Goal: Information Seeking & Learning: Learn about a topic

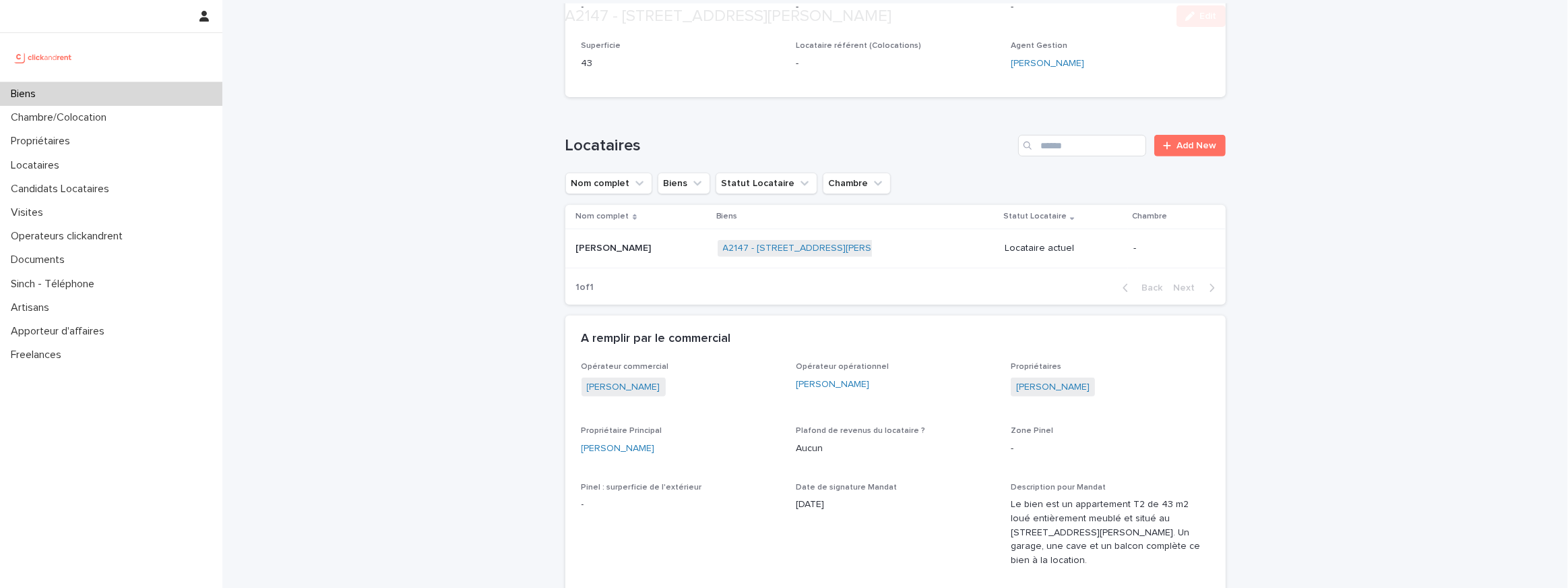
scroll to position [658, 0]
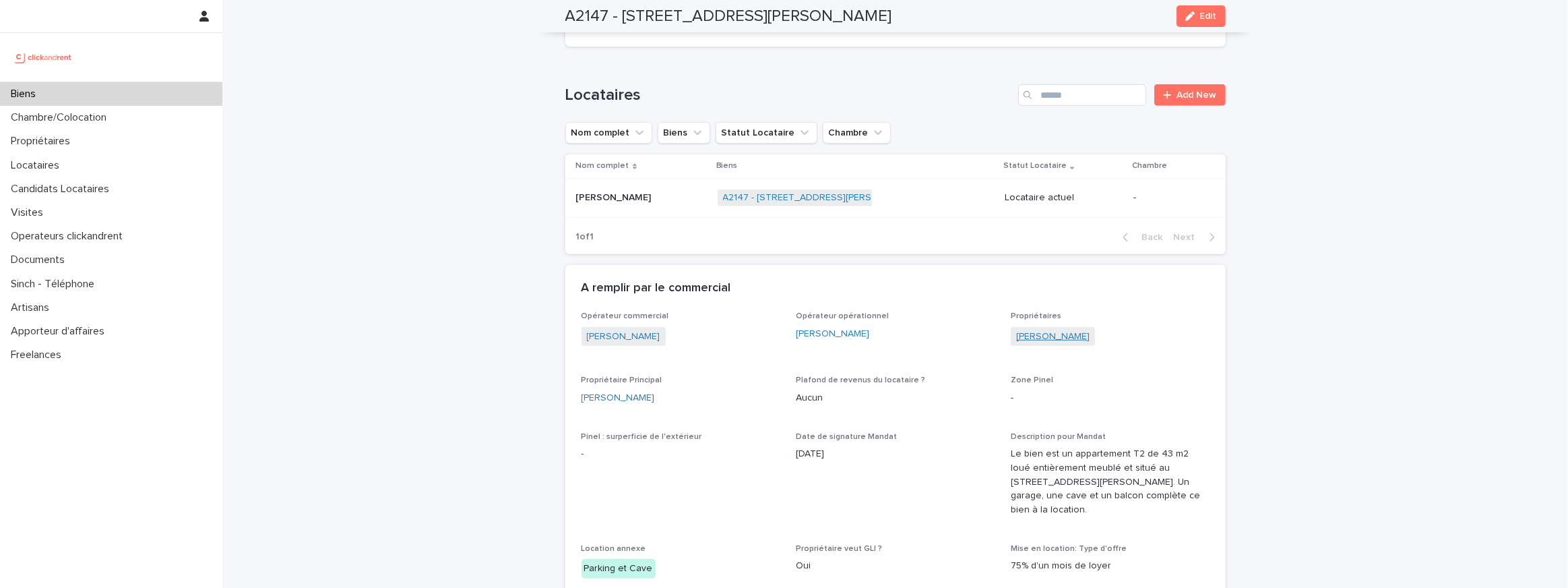
click at [1051, 330] on link "Philippe Savoldi" at bounding box center [1053, 336] width 74 height 14
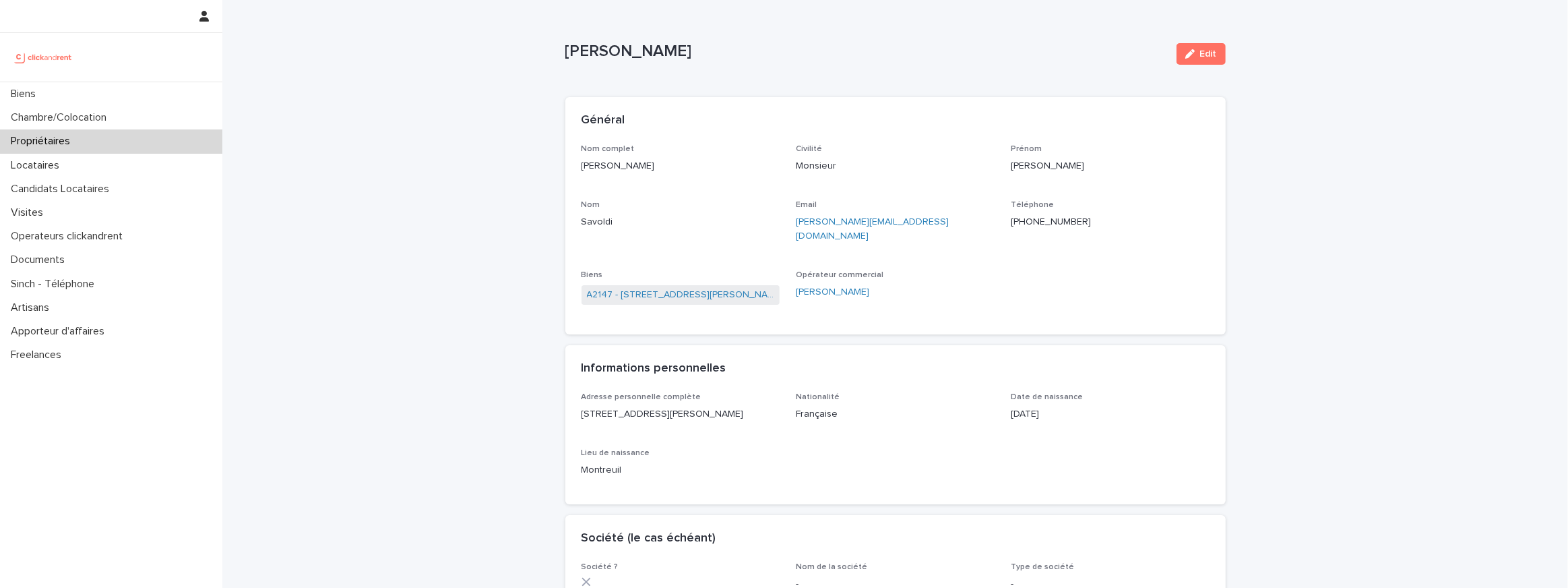
click at [1014, 219] on p "+33663909863" at bounding box center [1110, 222] width 199 height 14
copy p "+33663909863"
click at [669, 288] on link "A2147 - 162 Avenue du Docteur David Rosenfeld, Romainville 93230" at bounding box center [681, 295] width 188 height 14
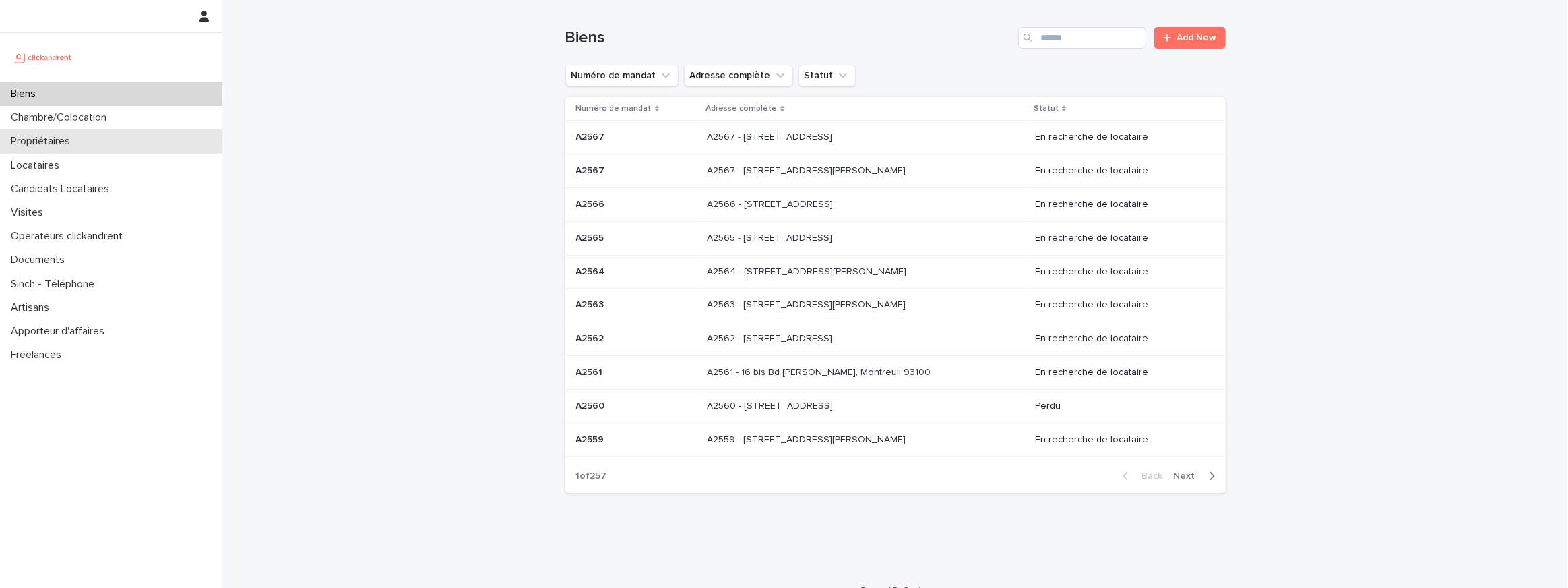
click at [74, 145] on p "Propriétaires" at bounding box center [43, 141] width 76 height 13
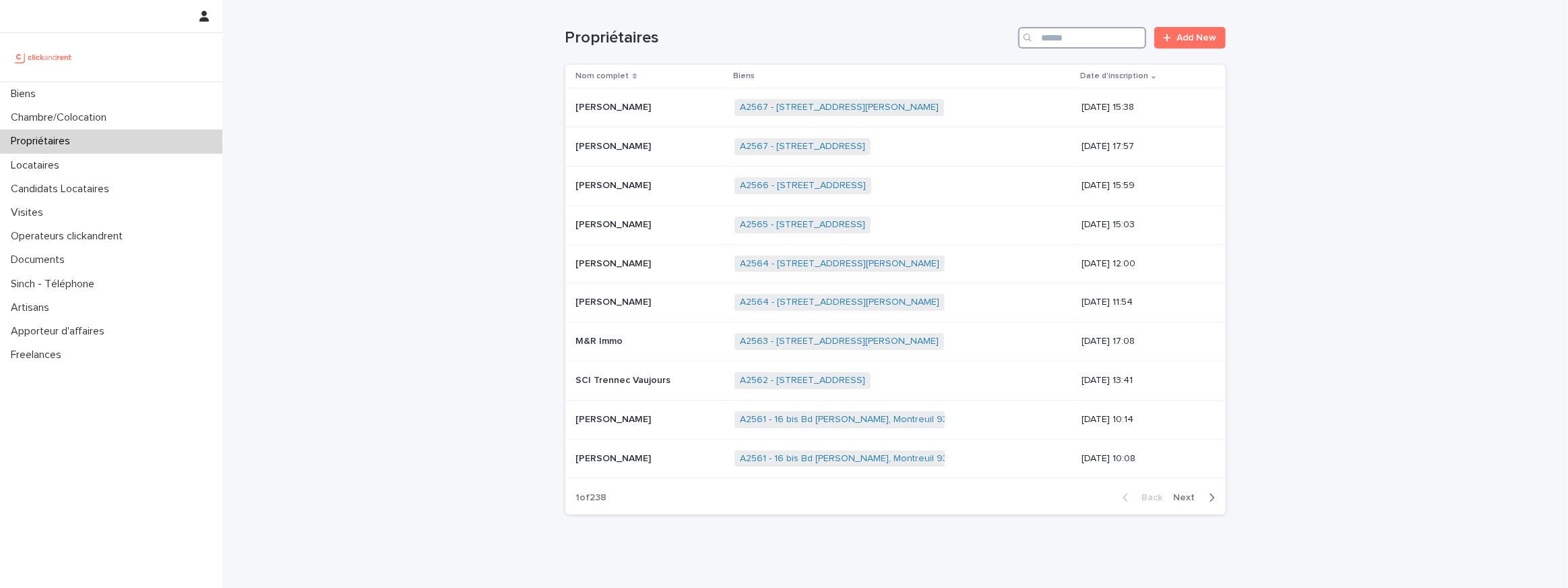
click at [1063, 48] on input "Search" at bounding box center [1082, 38] width 128 height 22
paste input "**********"
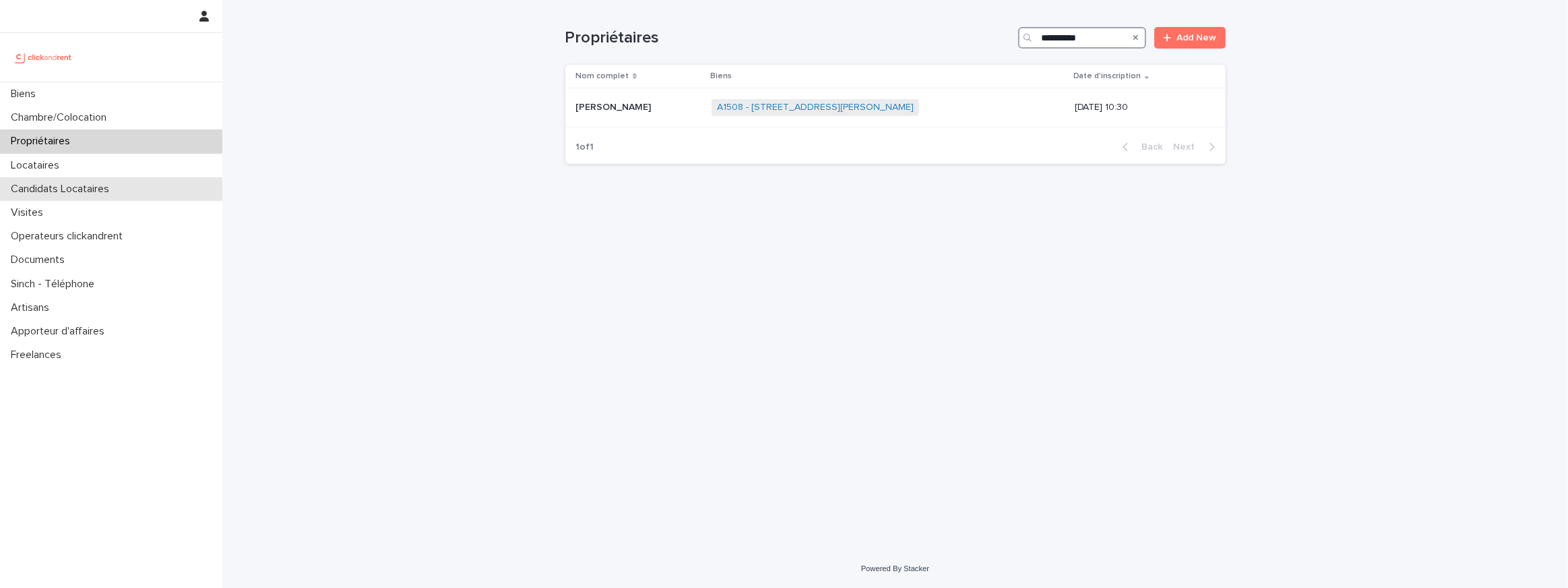
type input "**********"
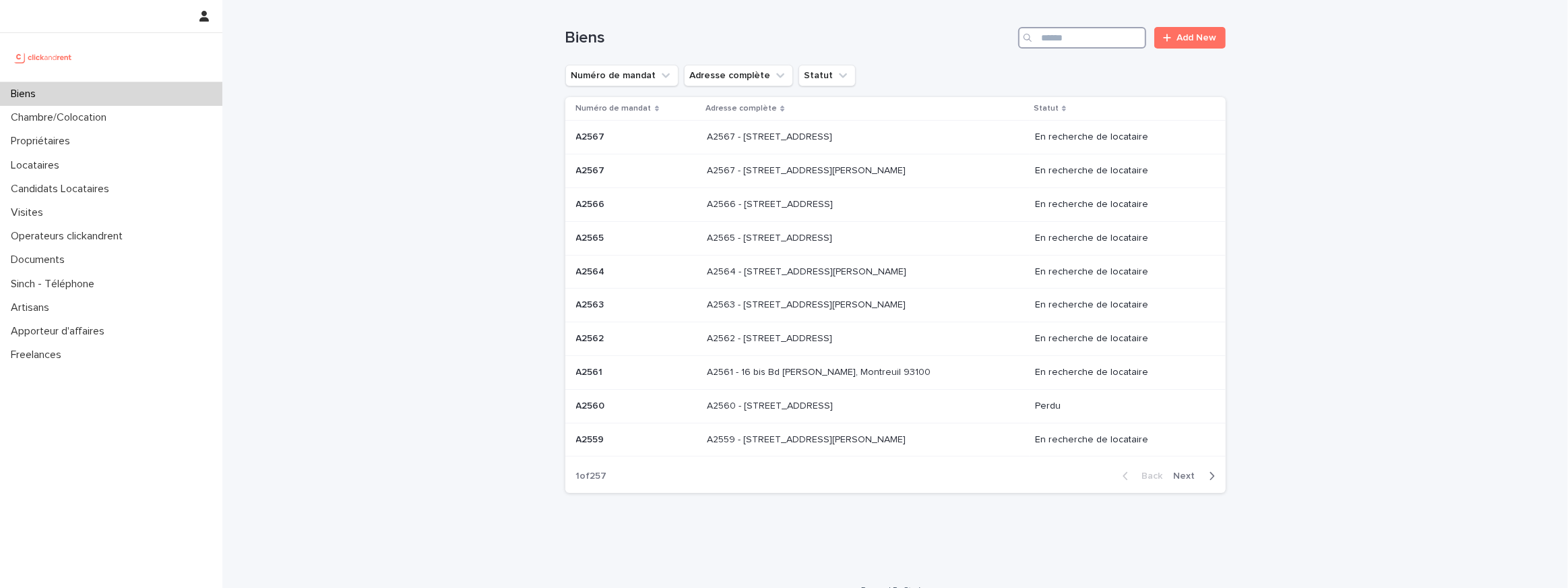
click at [1118, 36] on input "Search" at bounding box center [1082, 38] width 128 height 22
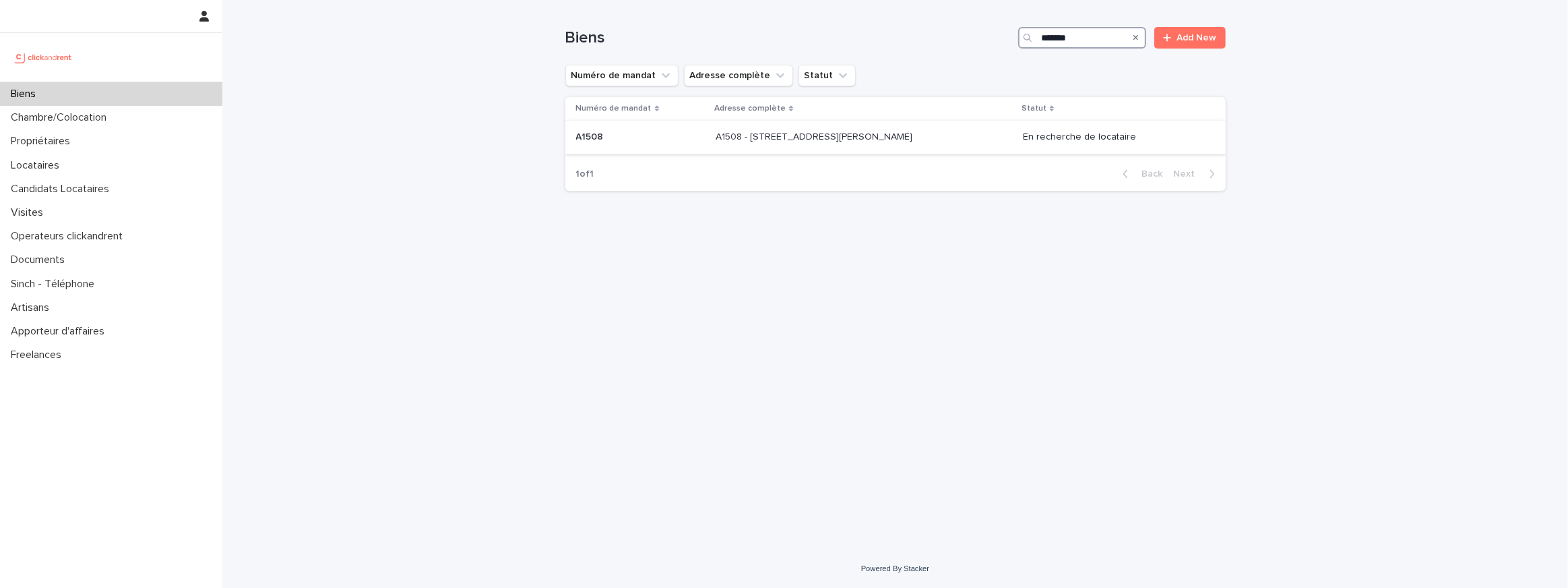
type input "*******"
click at [834, 142] on p "A1508 - 45-47 rue Jean Jaurès, Trappes 78190" at bounding box center [815, 135] width 199 height 14
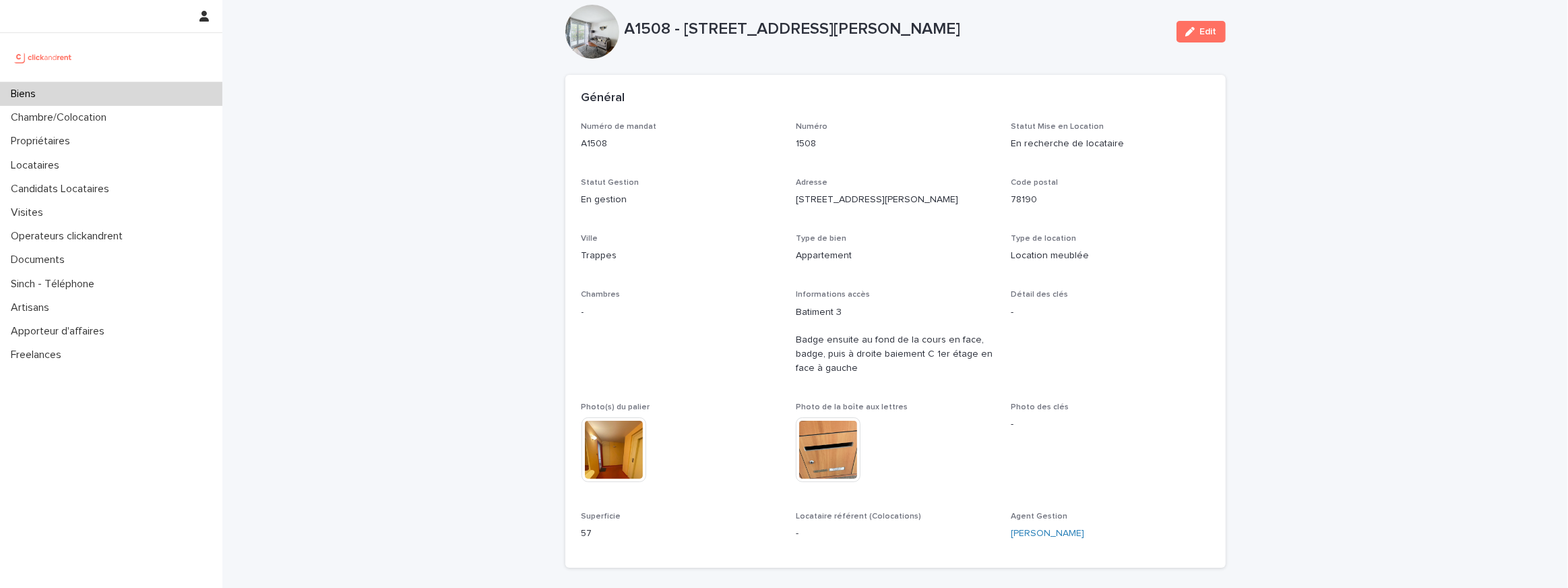
scroll to position [24, 0]
click at [877, 402] on span "Photo de la boîte aux lettres" at bounding box center [851, 406] width 112 height 8
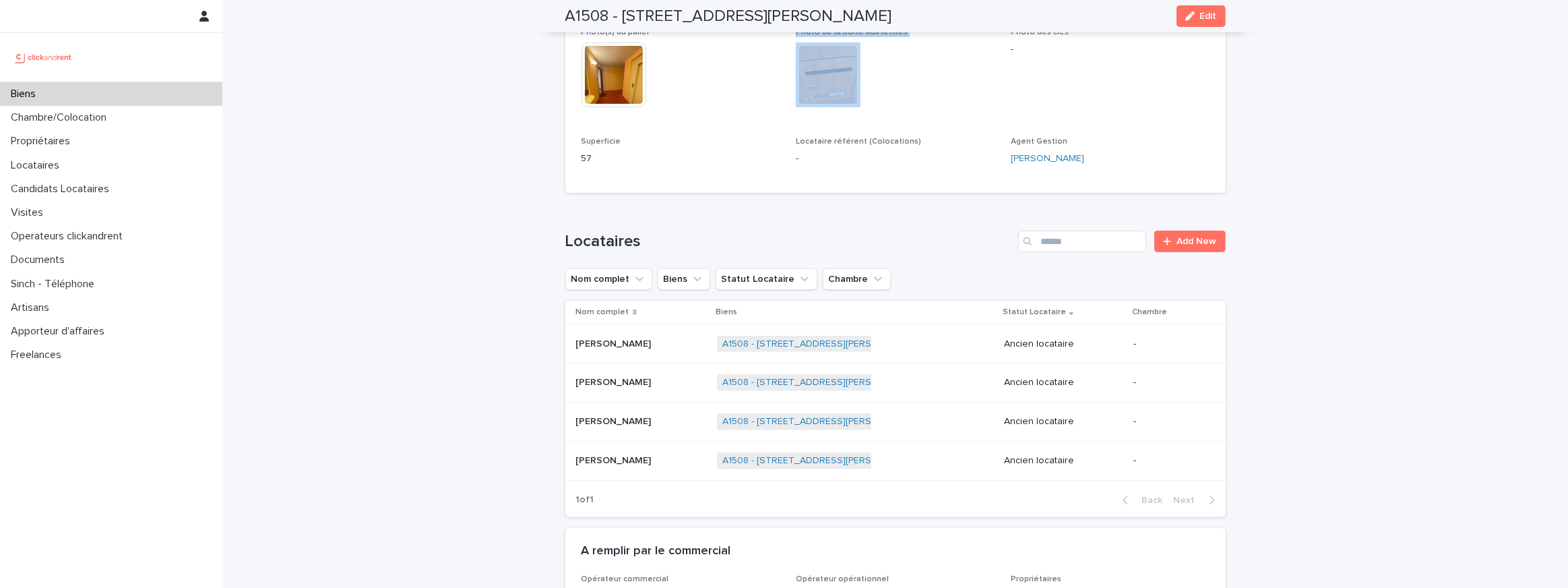
scroll to position [666, 0]
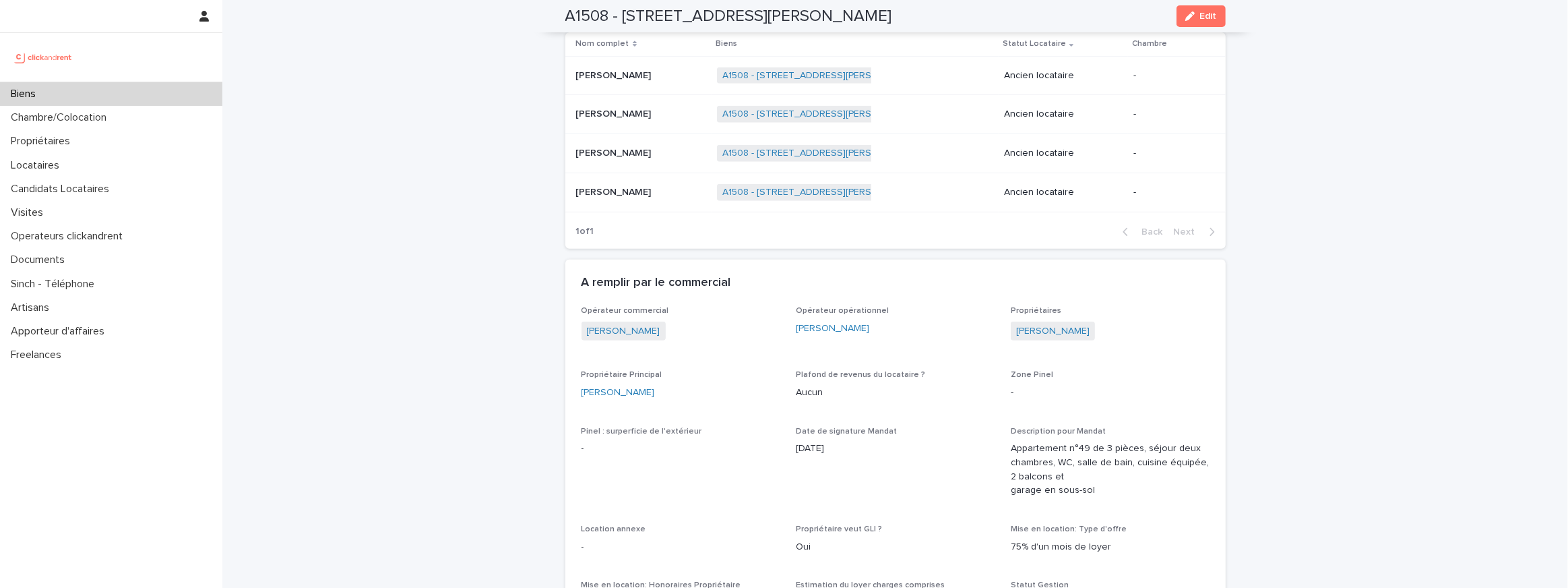
click at [896, 350] on span "Opérateur opérationnel Sarah Ntimasieme" at bounding box center [895, 330] width 199 height 48
drag, startPoint x: 896, startPoint y: 350, endPoint x: 774, endPoint y: 336, distance: 122.8
click at [812, 392] on p "Aucun" at bounding box center [895, 392] width 199 height 14
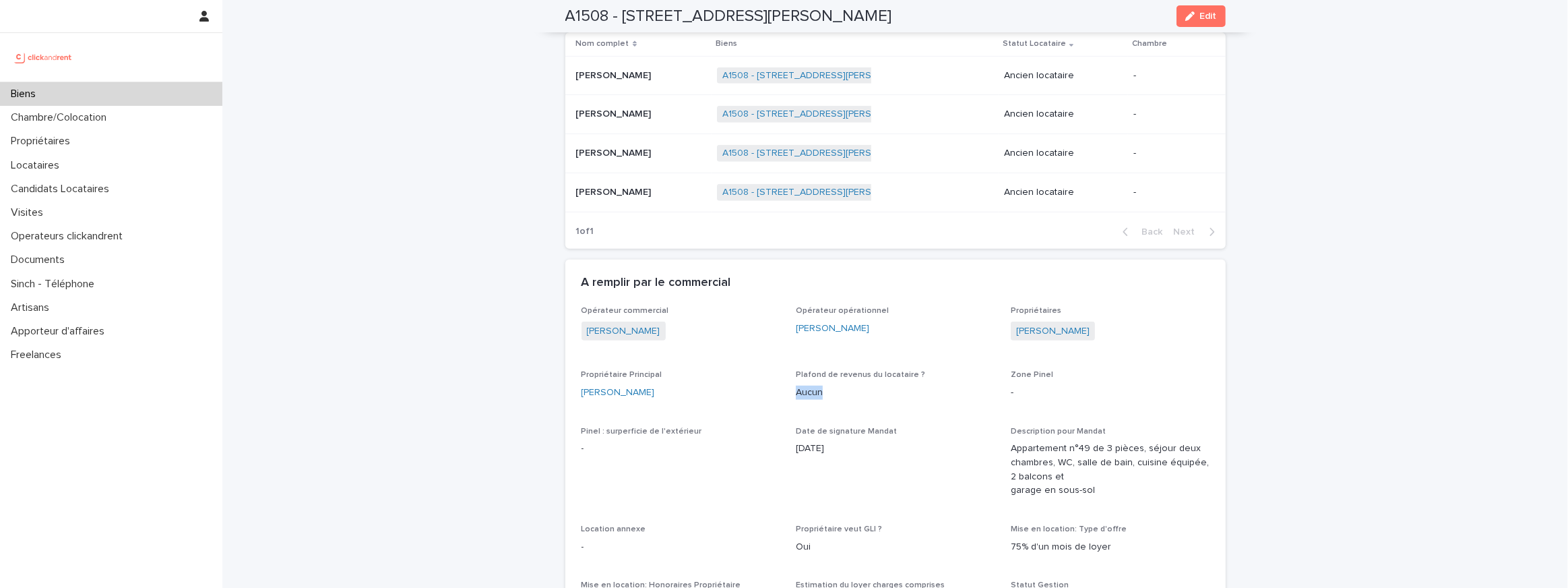
click at [812, 392] on p "Aucun" at bounding box center [895, 392] width 199 height 14
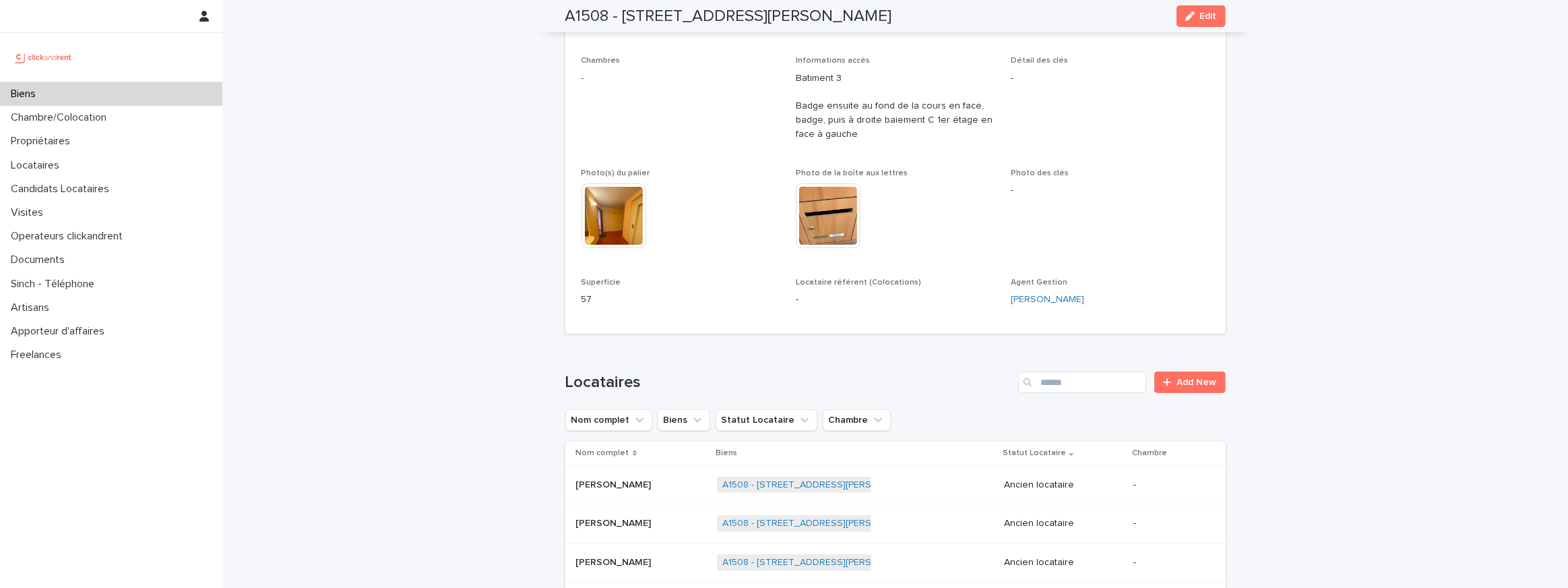
scroll to position [0, 0]
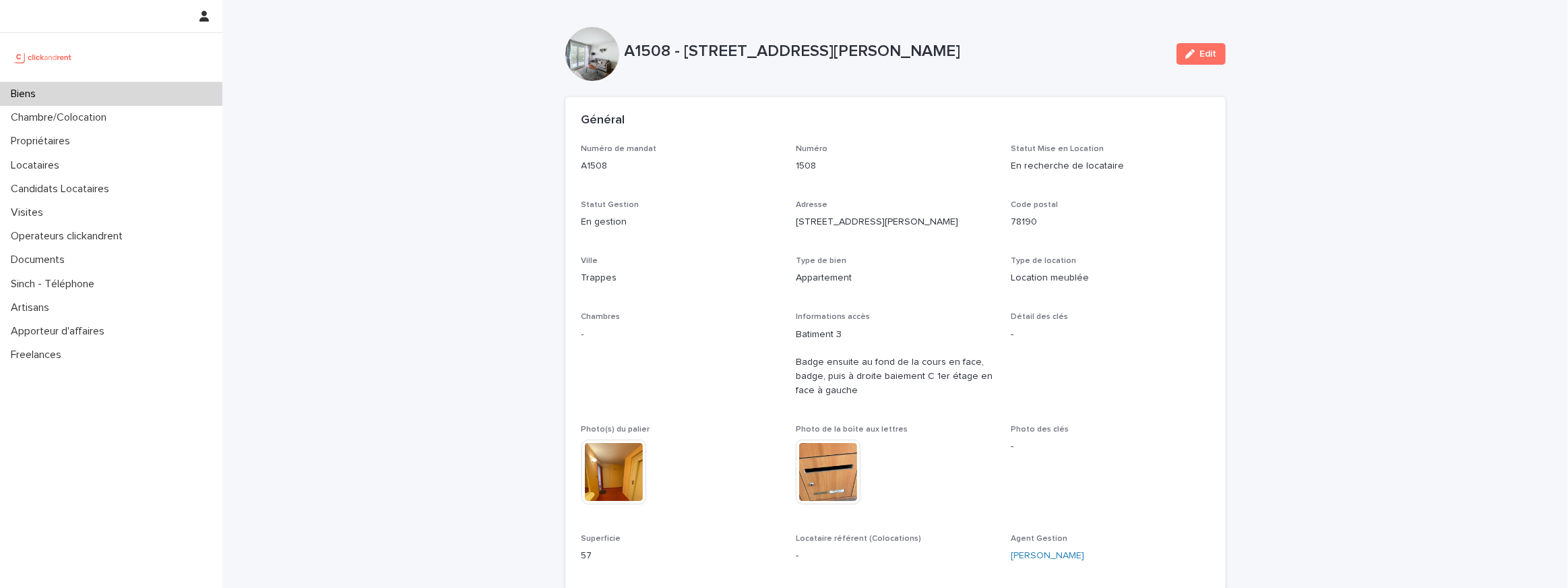
click at [817, 367] on p "Batiment 3 Badge ensuite au fond de la cours en face, badge, puis à droite baie…" at bounding box center [895, 363] width 199 height 70
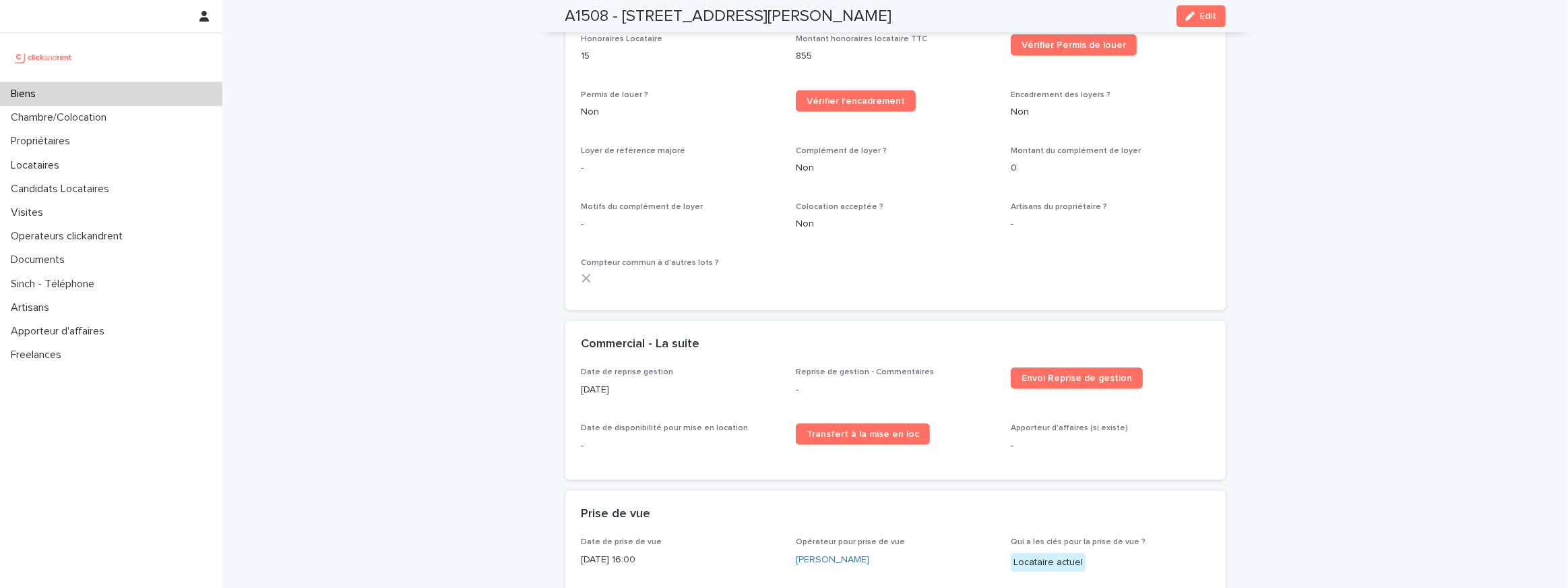
scroll to position [1725, 0]
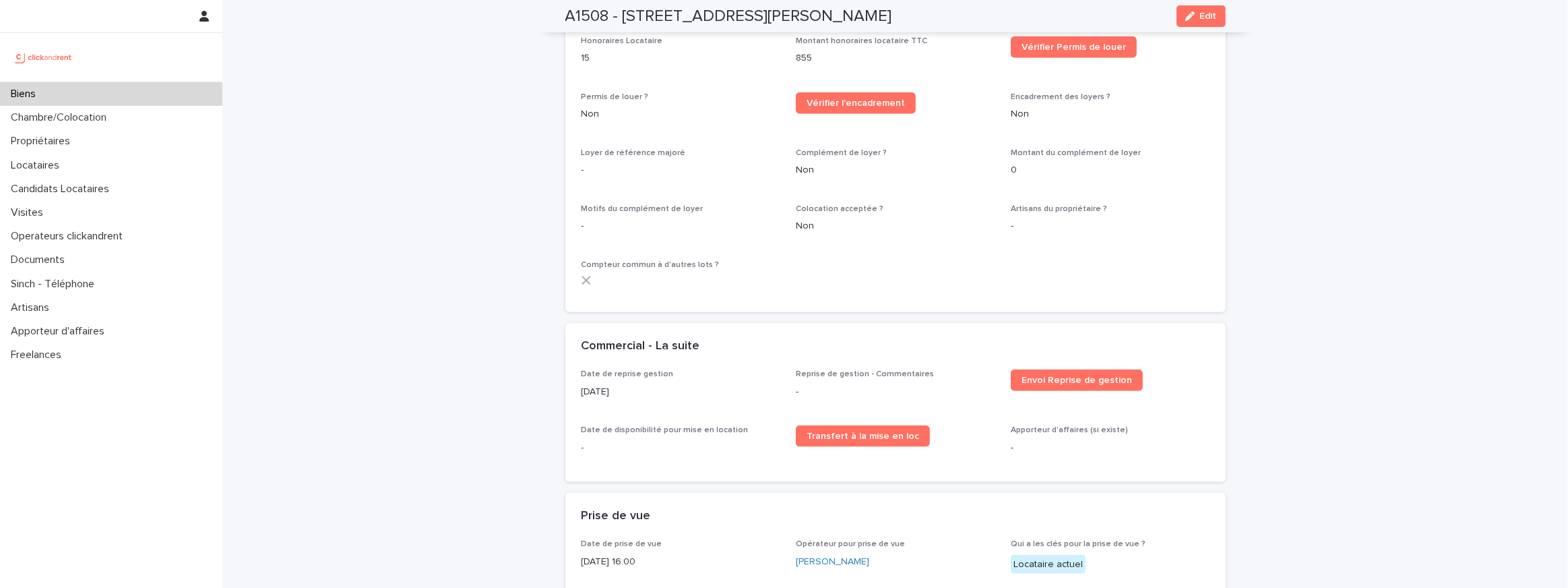
click at [801, 205] on span "Colocation acceptée ?" at bounding box center [840, 209] width 88 height 8
click at [809, 219] on p "Non" at bounding box center [895, 226] width 199 height 14
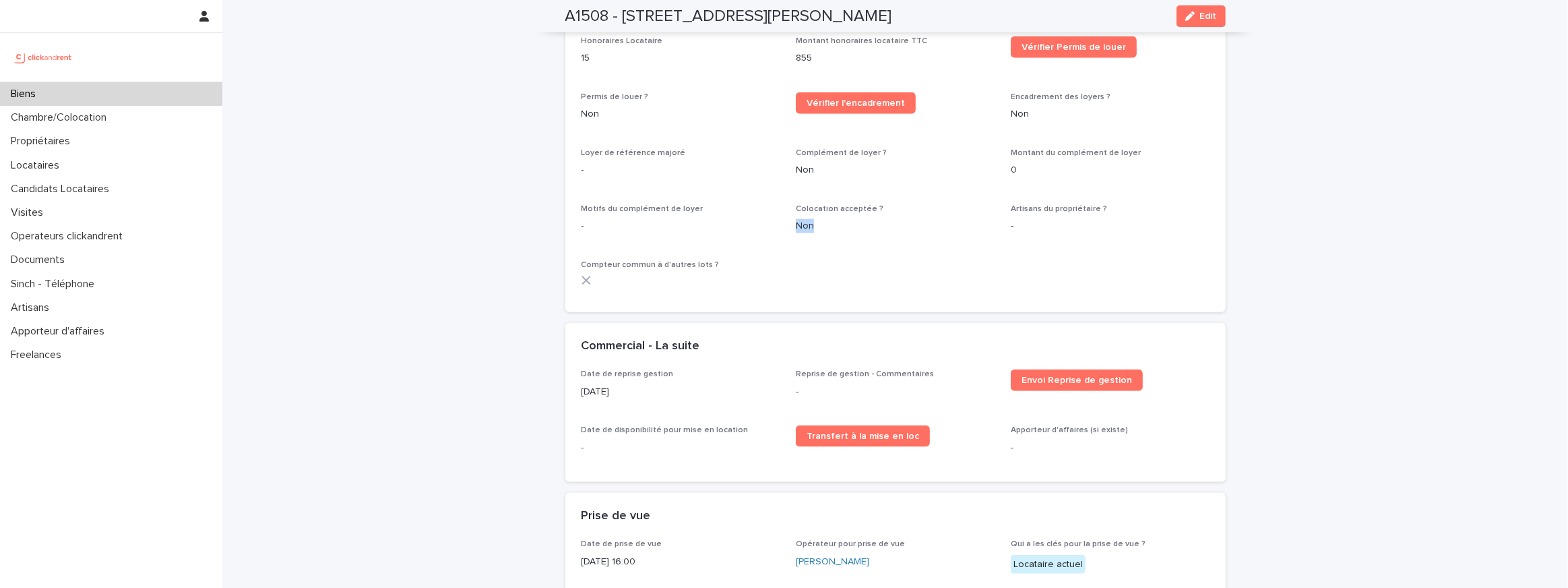
click at [809, 219] on p "Non" at bounding box center [895, 226] width 199 height 14
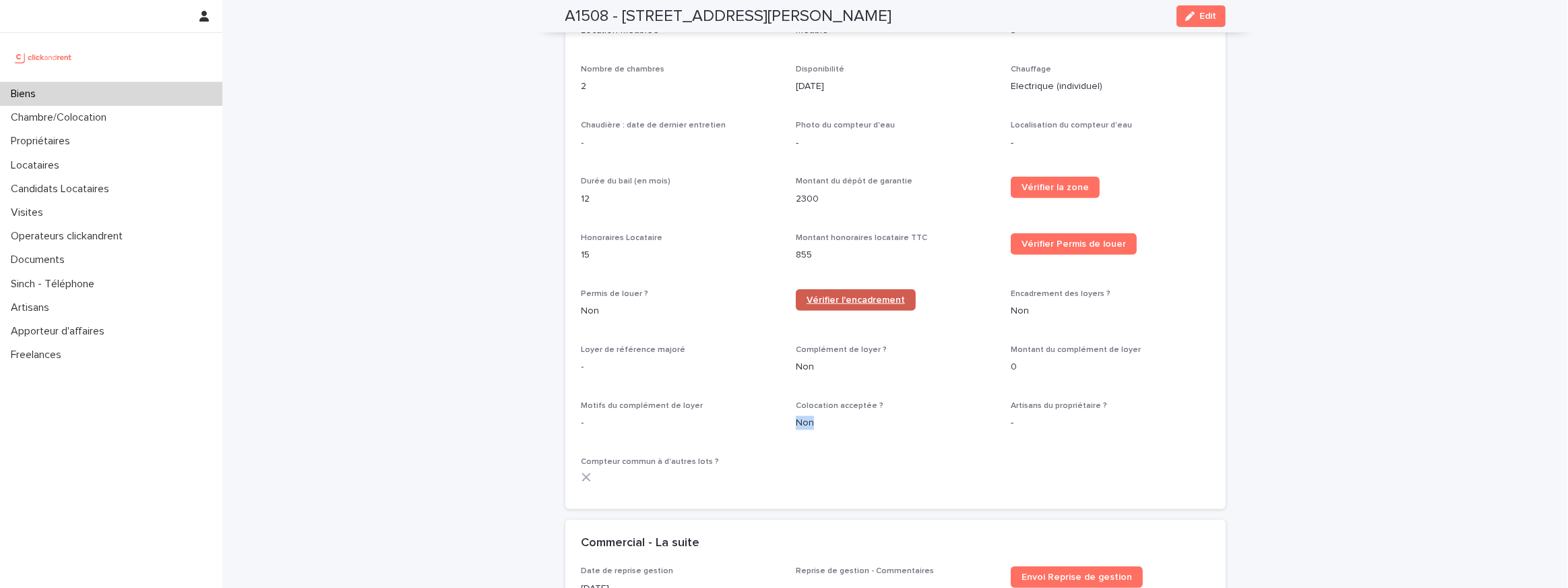
scroll to position [1477, 0]
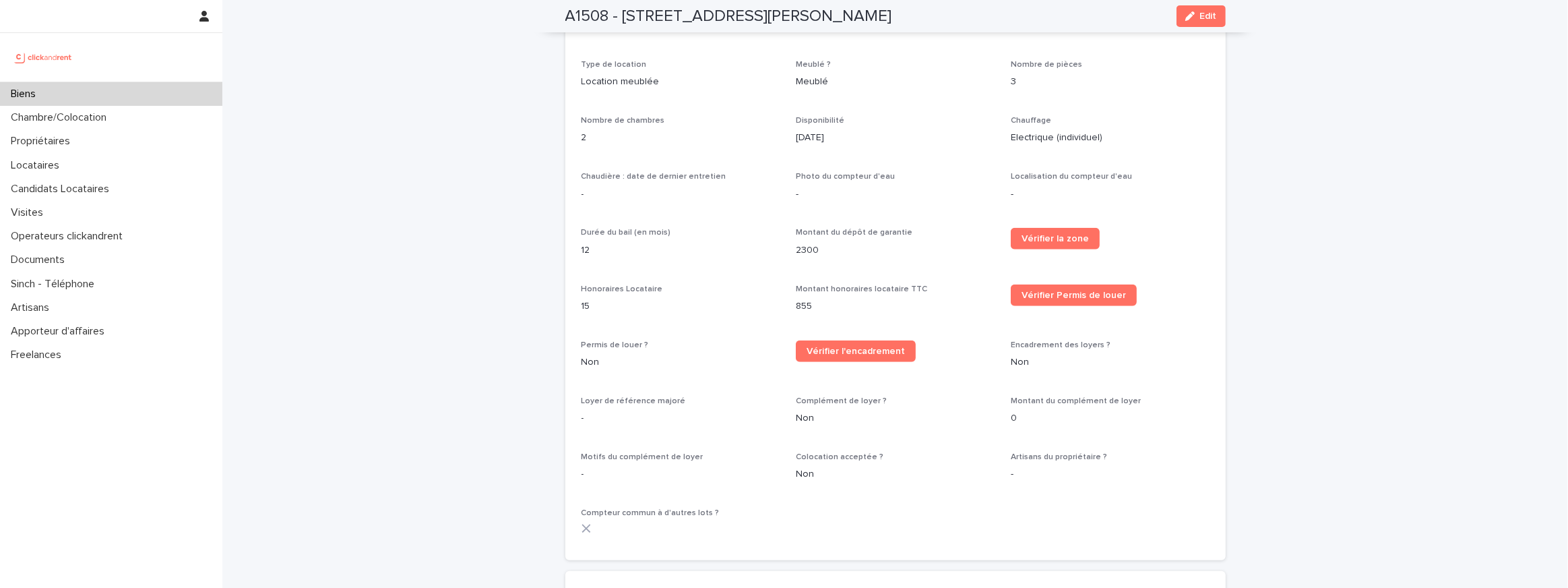
click at [831, 172] on div "Photo du compteur d'eau -" at bounding box center [895, 191] width 199 height 40
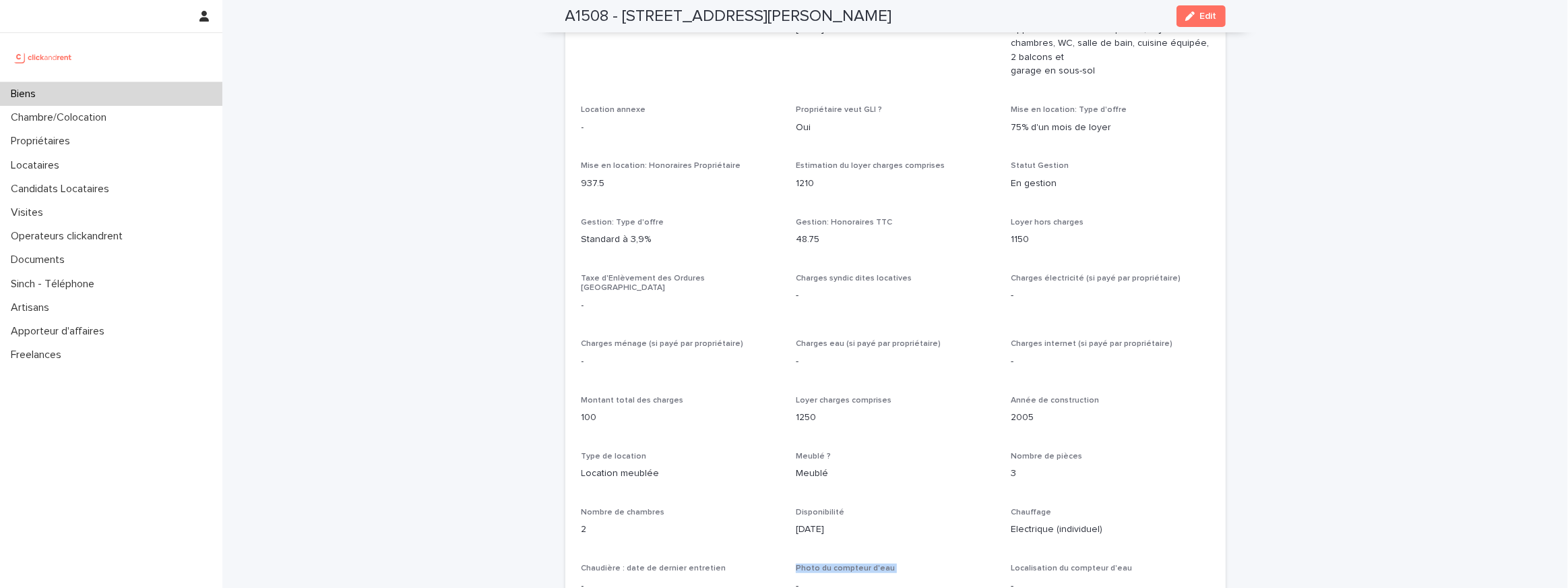
scroll to position [964, 0]
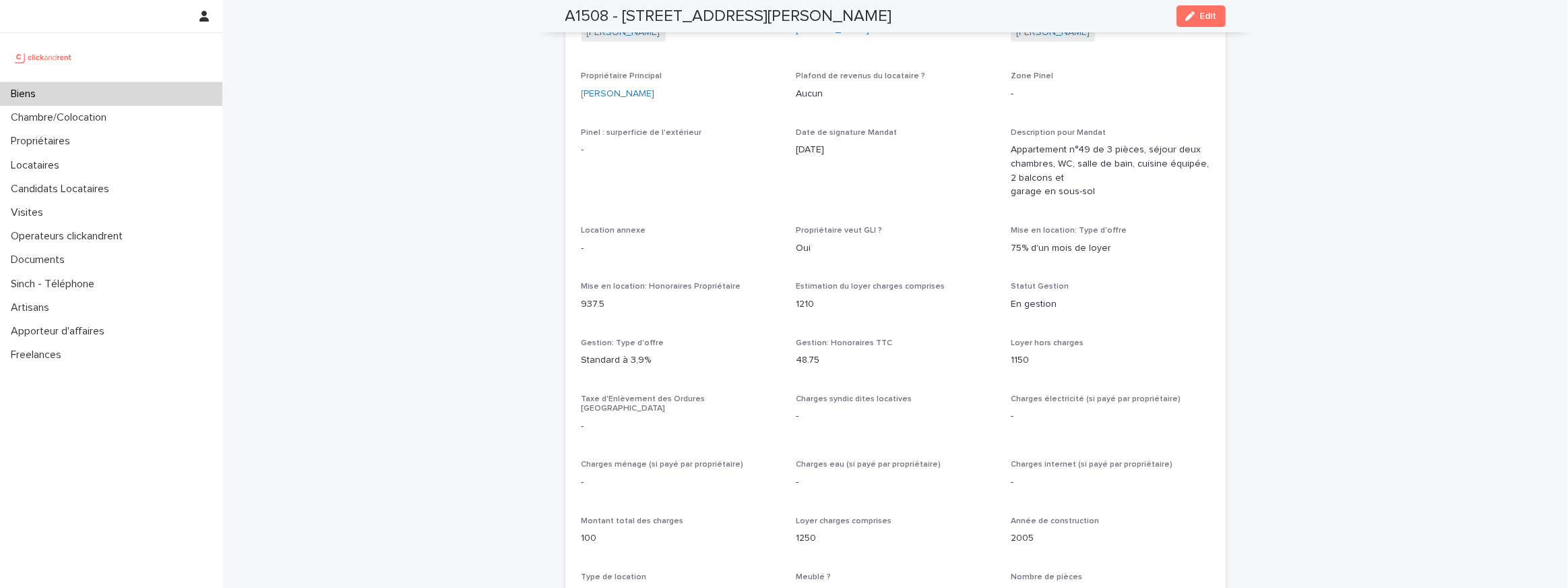
click at [1080, 163] on p "Appartement n°49 de 3 pièces, séjour deux chambres, WC, salle de bain, cuisine …" at bounding box center [1110, 171] width 199 height 56
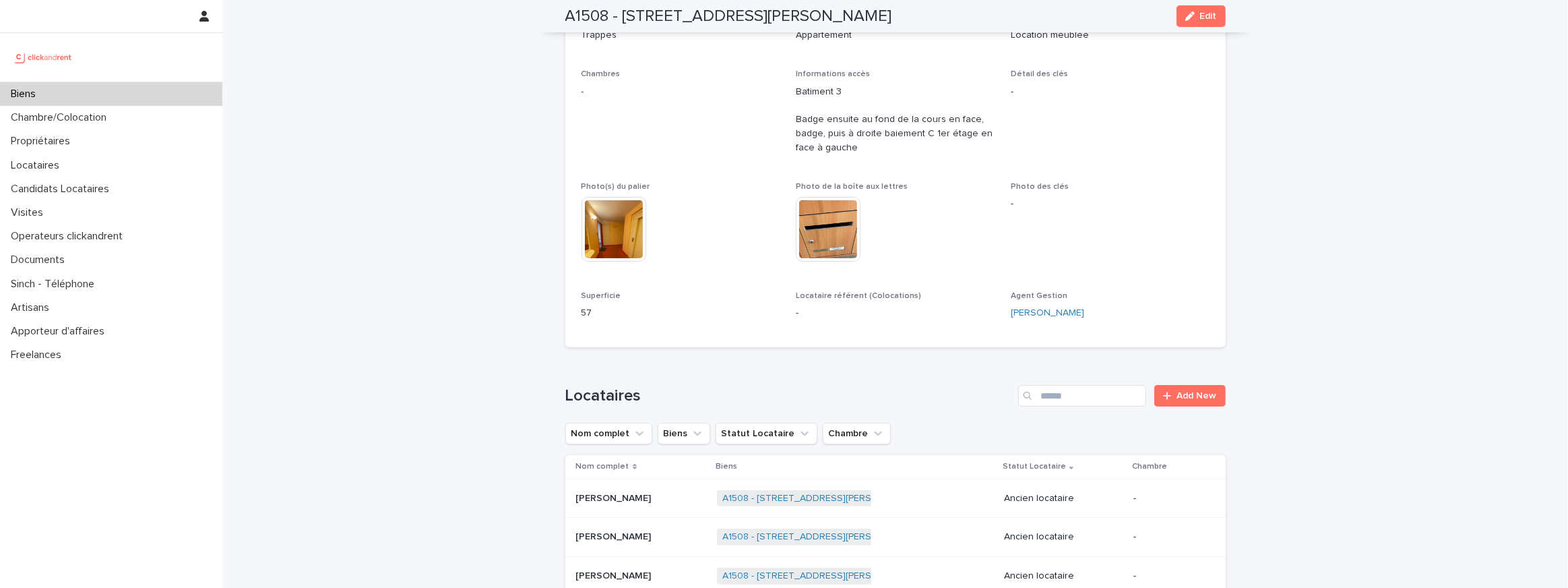
scroll to position [185, 0]
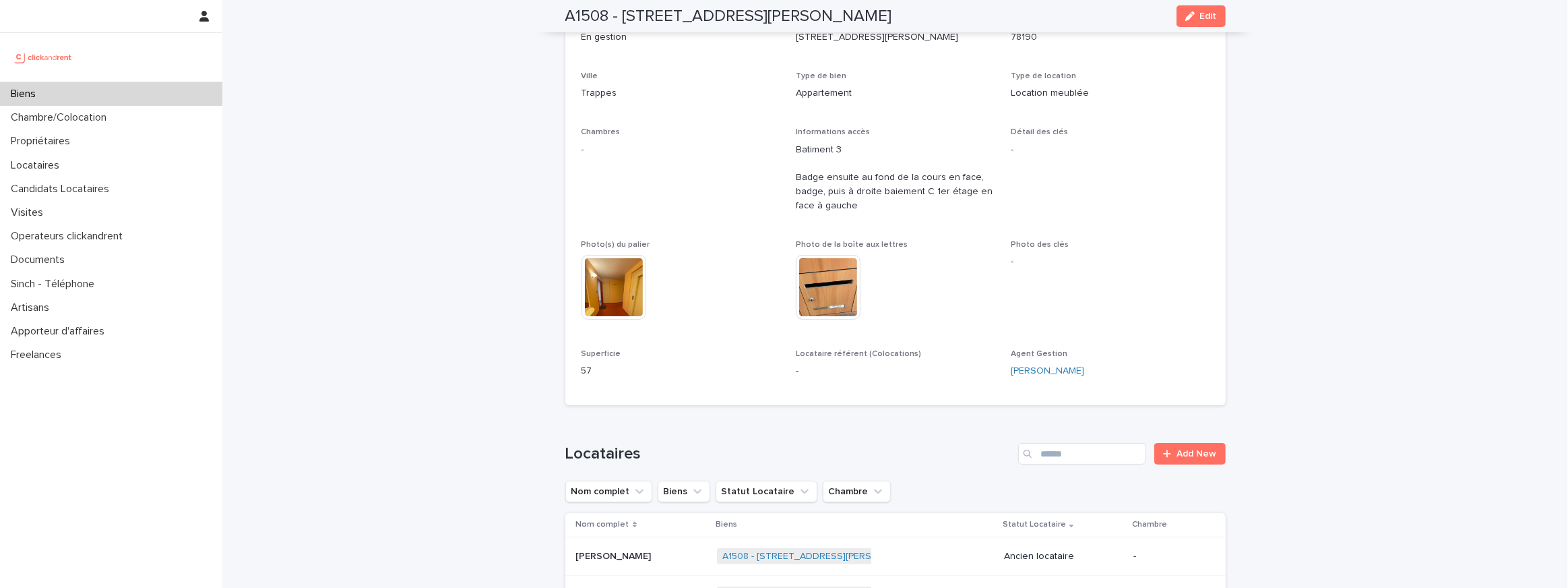
click at [899, 185] on p "Batiment 3 Badge ensuite au fond de la cours en face, badge, puis à droite baie…" at bounding box center [895, 178] width 199 height 70
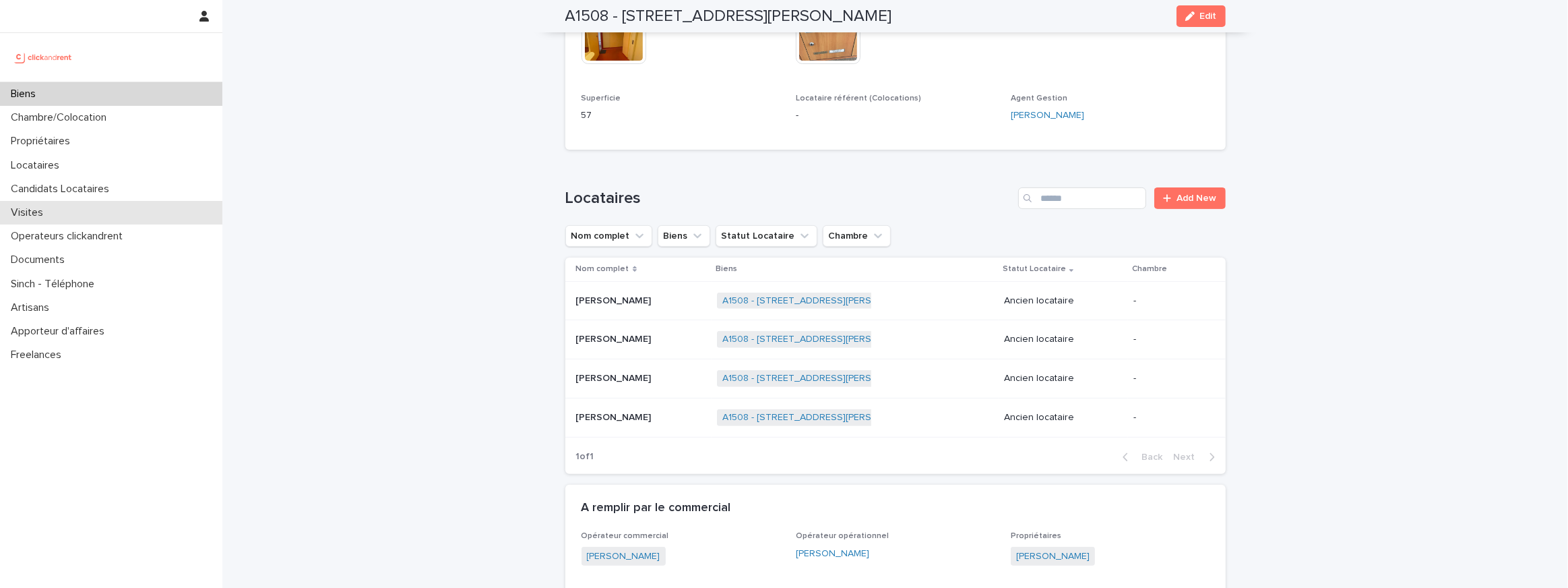
scroll to position [354, 0]
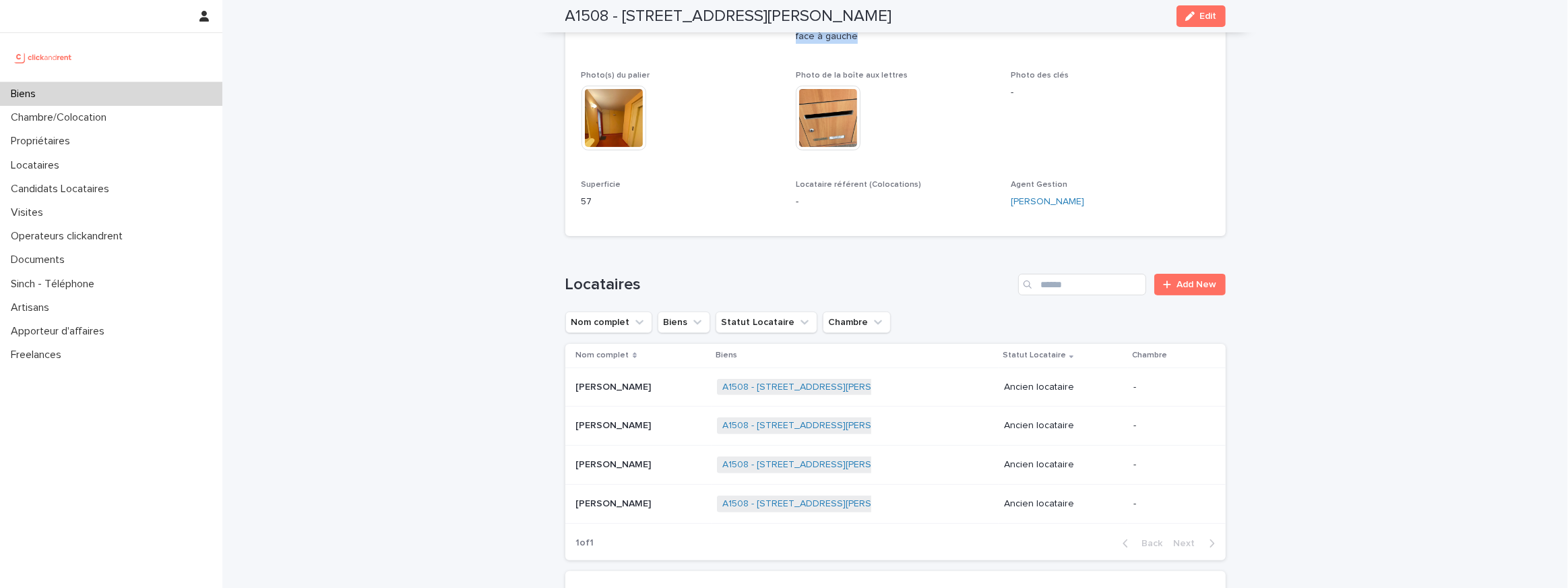
click at [961, 218] on div "Locataire référent (Colocations) -" at bounding box center [895, 200] width 199 height 40
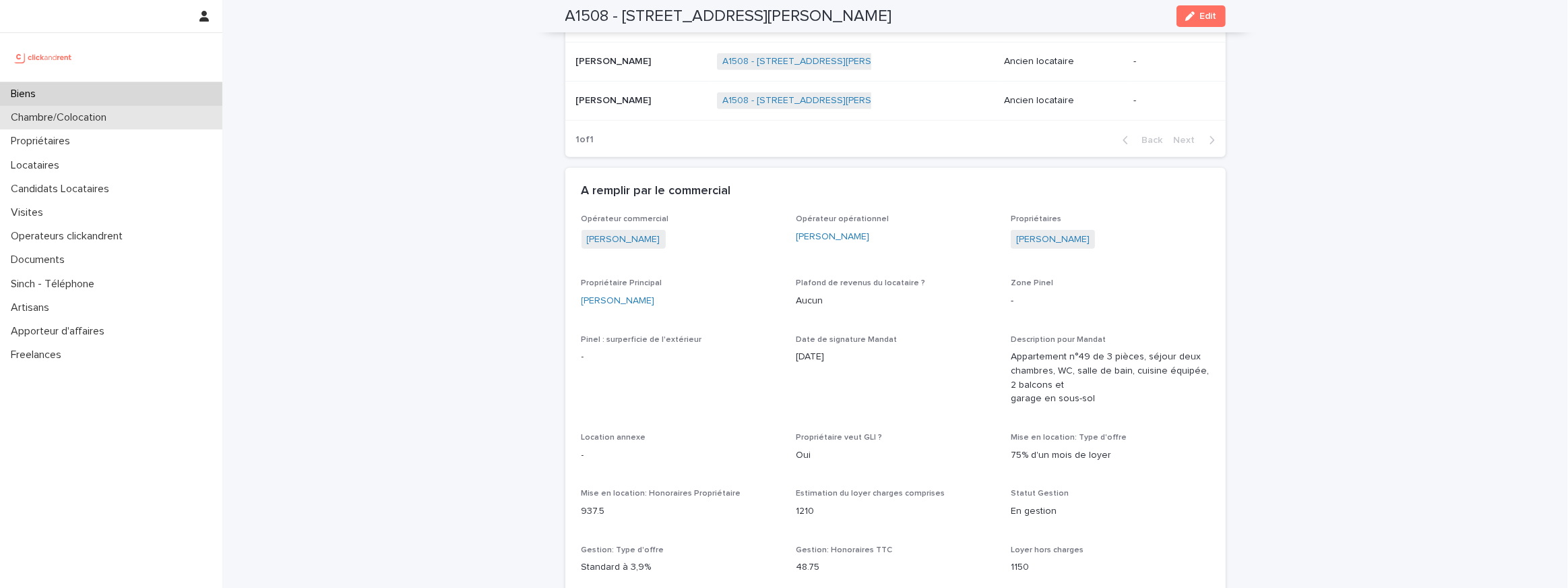
scroll to position [755, 0]
click at [609, 286] on span "Propriétaire Principal" at bounding box center [622, 286] width 81 height 8
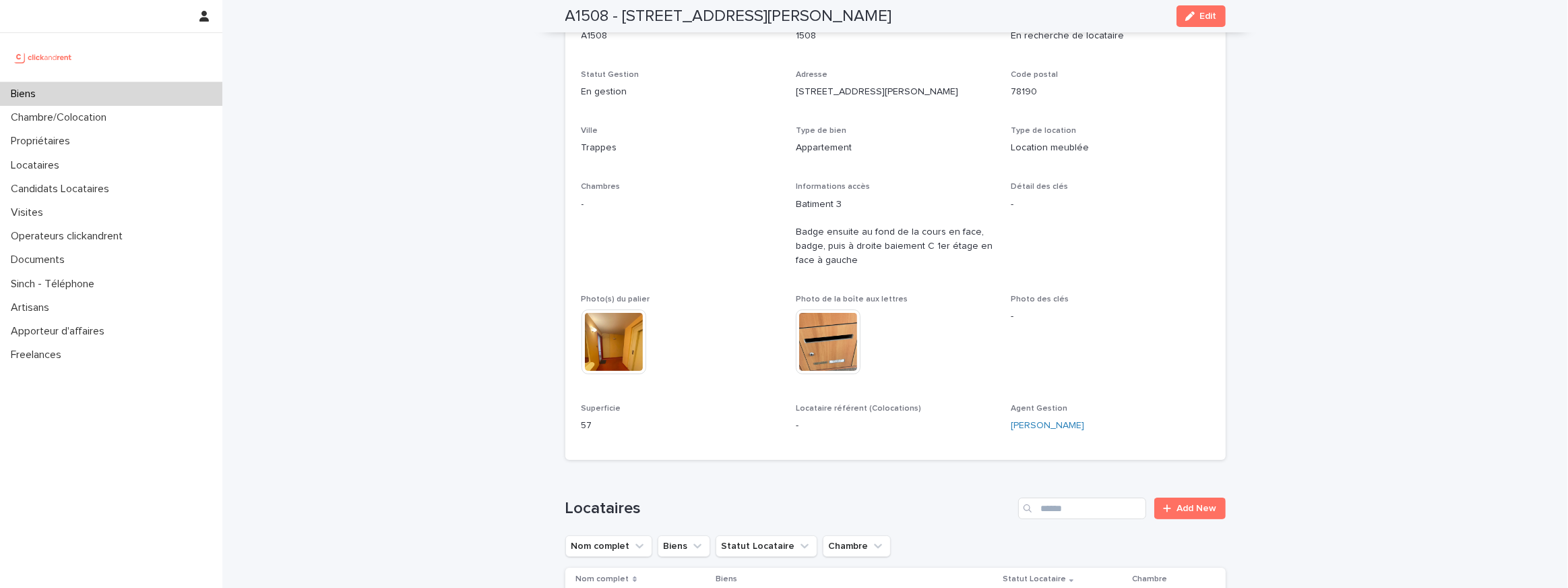
scroll to position [106, 0]
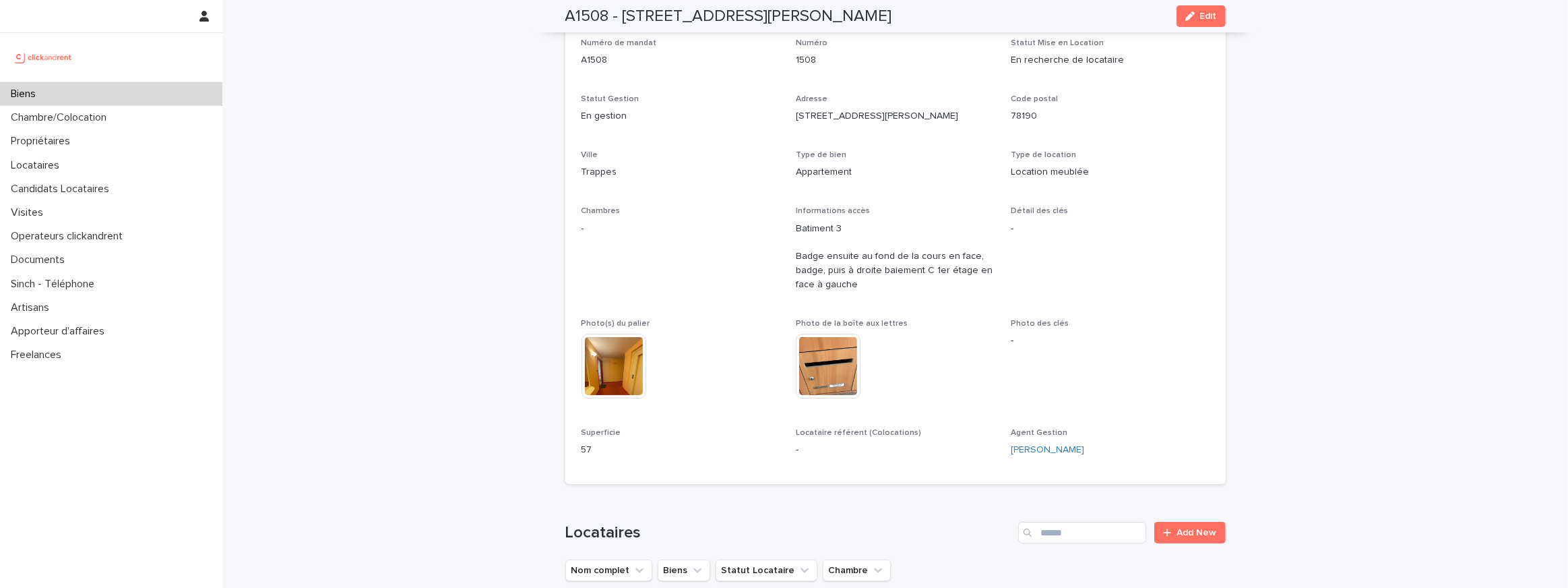
click at [811, 238] on p "Batiment 3 Badge ensuite au fond de la cours en face, badge, puis à droite baie…" at bounding box center [895, 257] width 199 height 70
click at [813, 222] on p "Batiment 3 Badge ensuite au fond de la cours en face, badge, puis à droite baie…" at bounding box center [895, 257] width 199 height 70
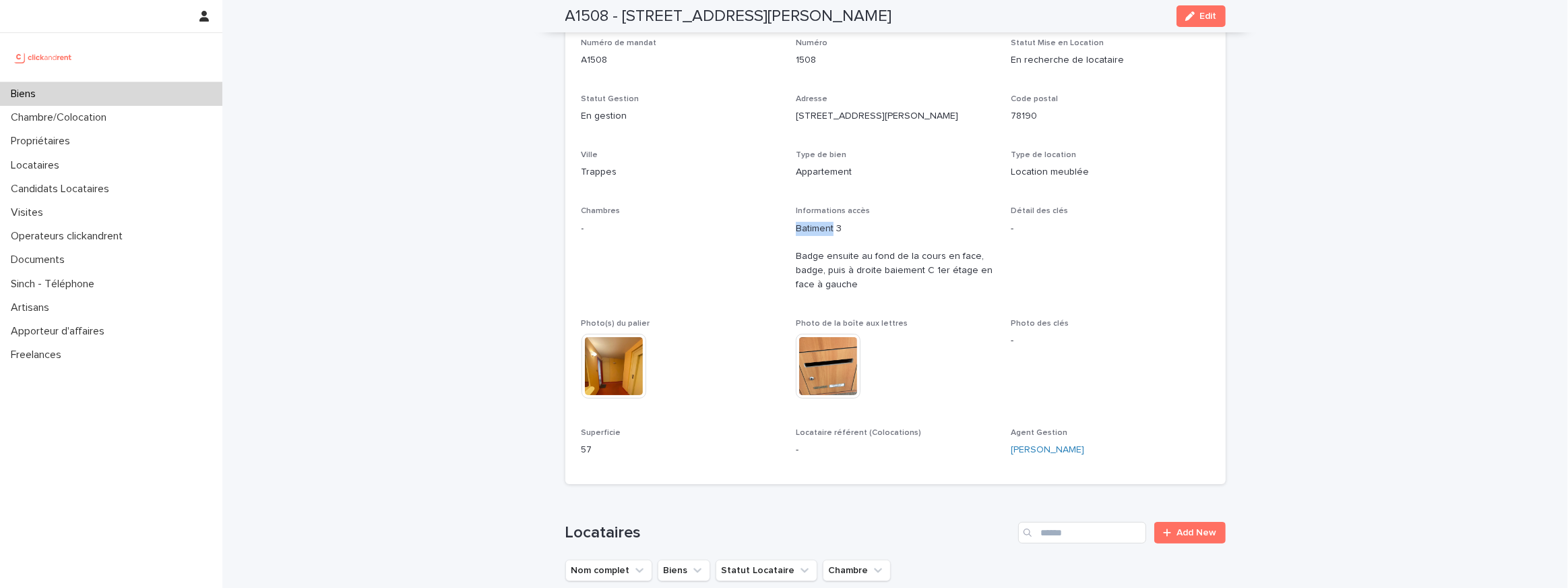
click at [813, 222] on p "Batiment 3 Badge ensuite au fond de la cours en face, badge, puis à droite baie…" at bounding box center [895, 257] width 199 height 70
click at [813, 226] on p "Batiment 3 Badge ensuite au fond de la cours en face, badge, puis à droite baie…" at bounding box center [895, 257] width 199 height 70
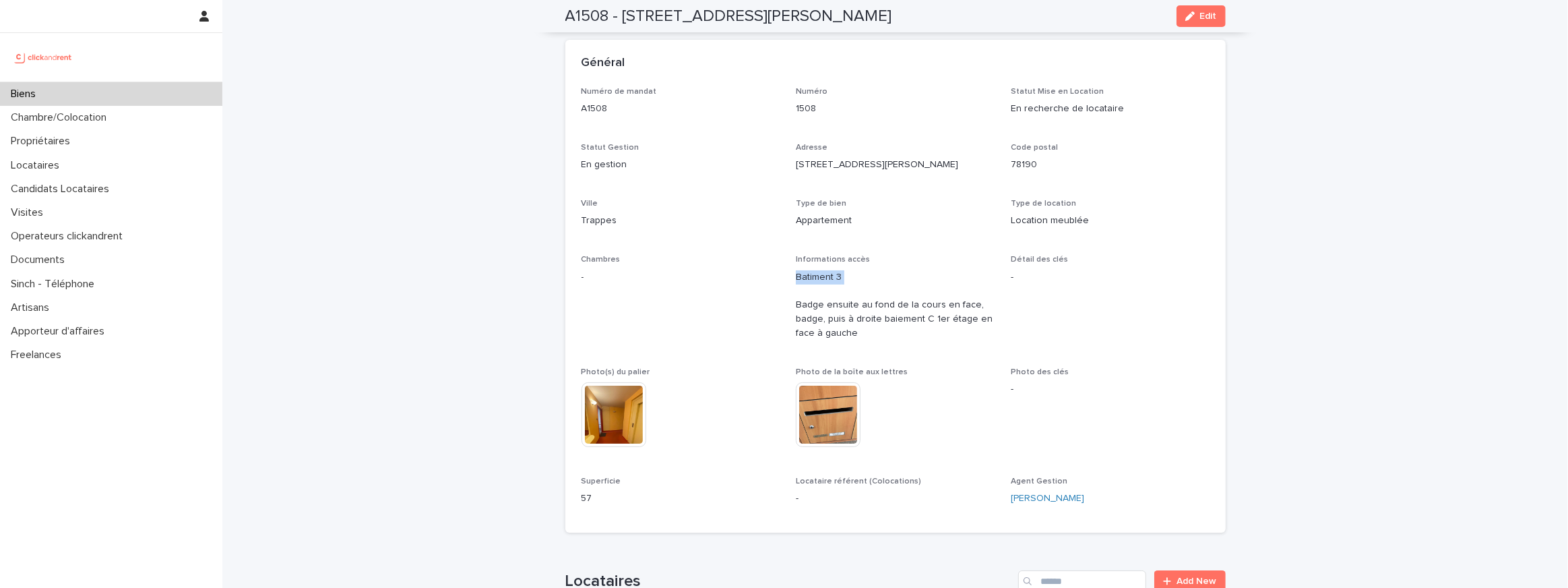
scroll to position [0, 0]
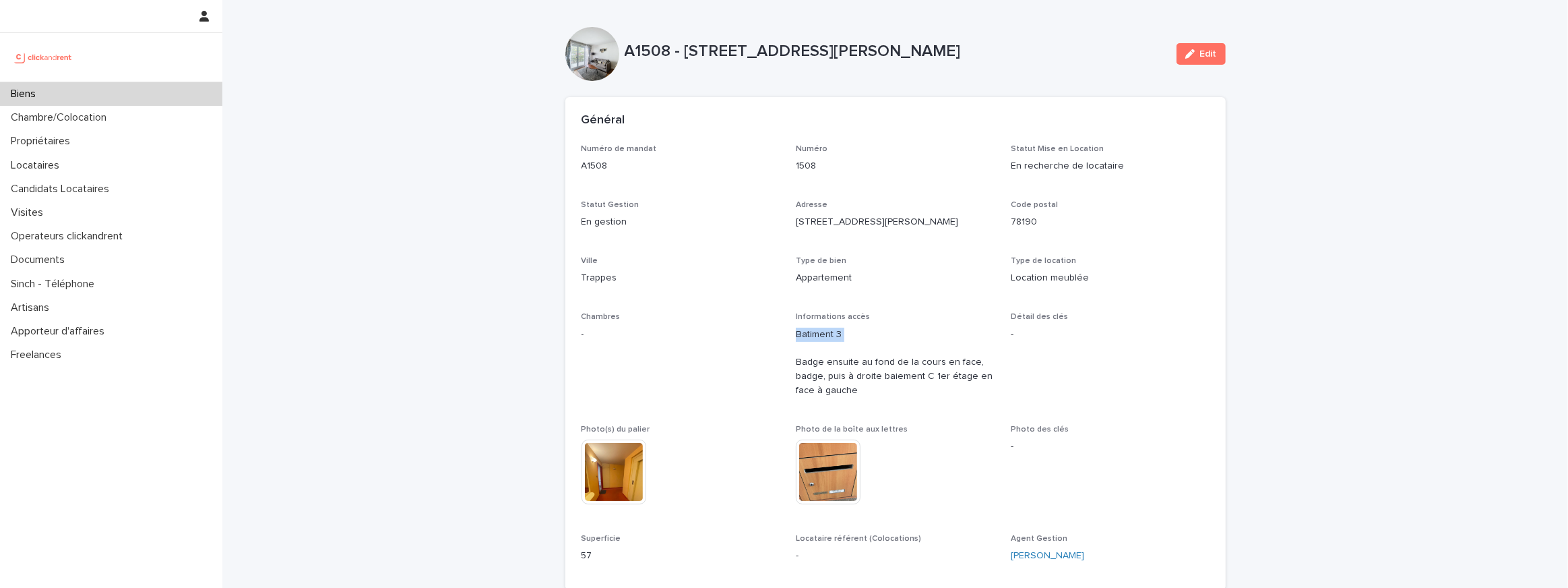
click at [826, 219] on p "45-47 rue Jean Jaurès" at bounding box center [895, 222] width 199 height 14
click at [1050, 163] on p "En recherche de locataire" at bounding box center [1110, 166] width 199 height 14
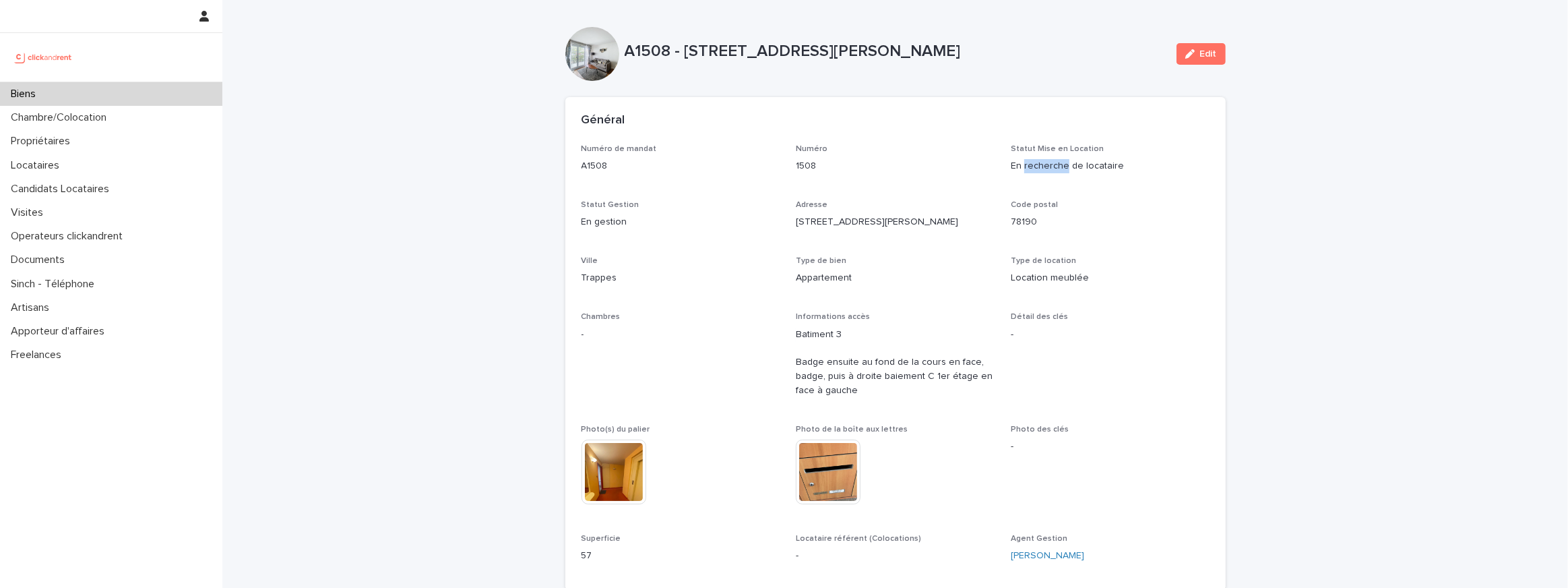
click at [1050, 163] on p "En recherche de locataire" at bounding box center [1110, 166] width 199 height 14
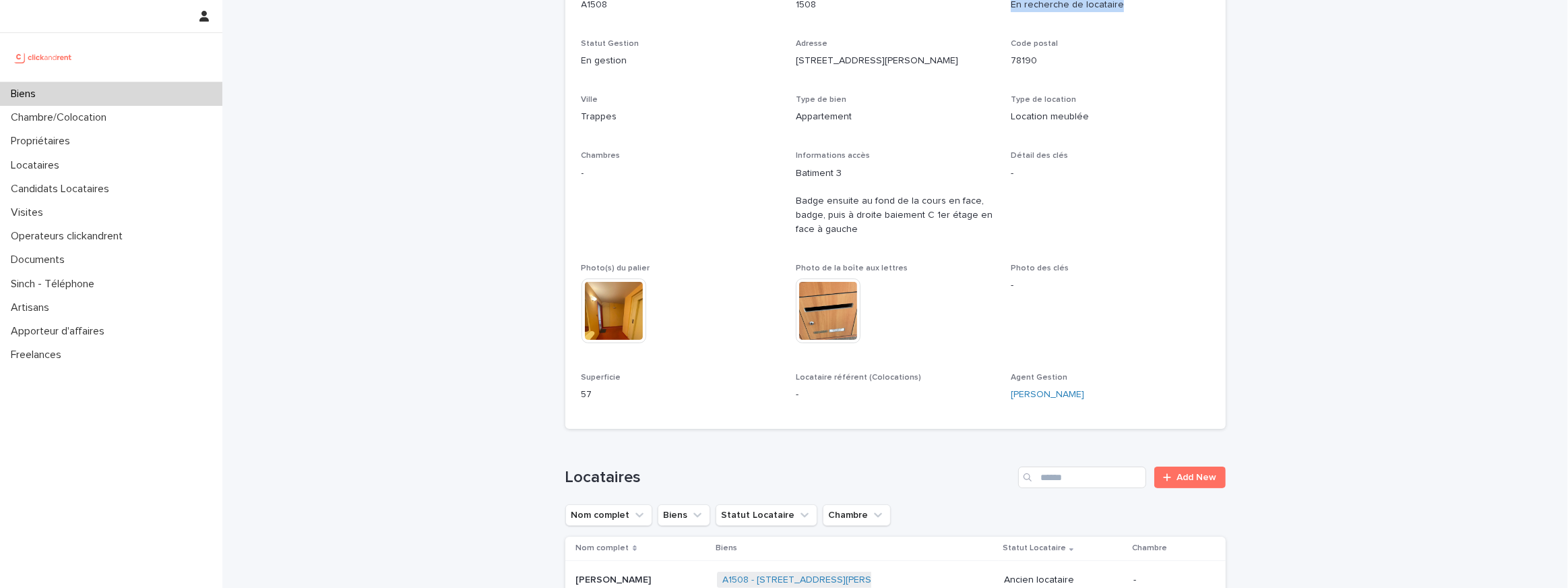
scroll to position [191, 0]
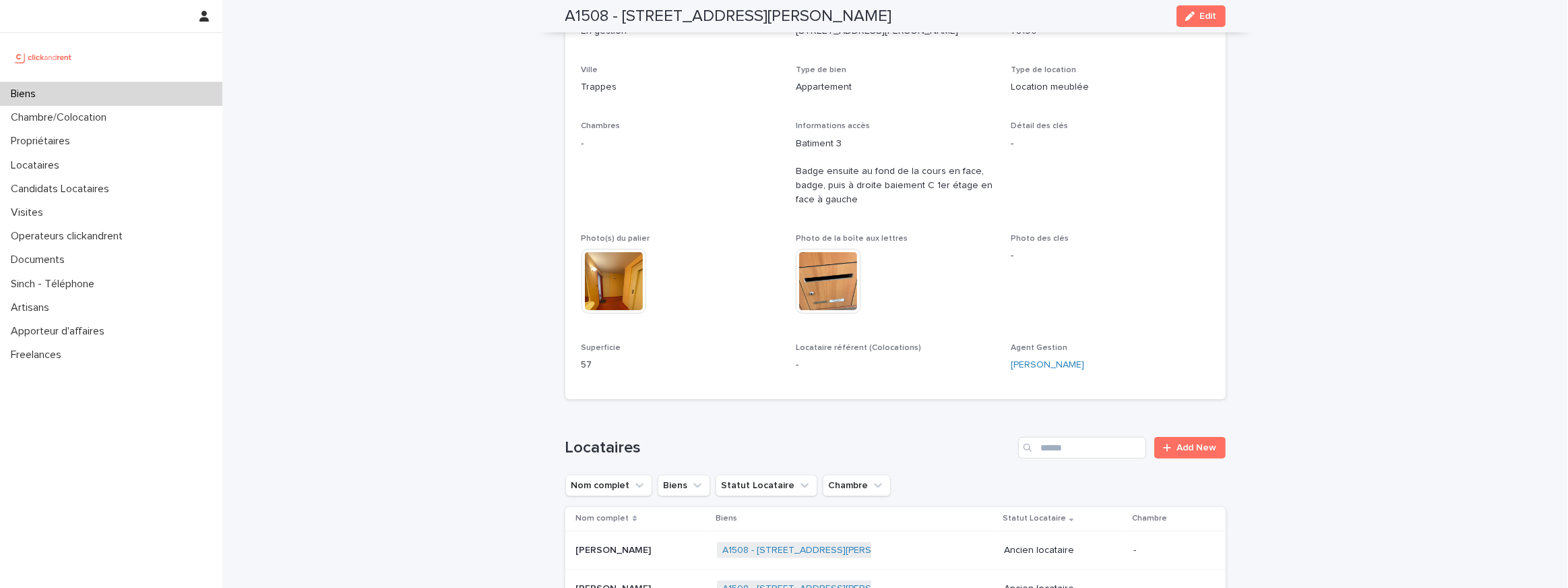
click at [822, 202] on p "Batiment 3 Badge ensuite au fond de la cours en face, badge, puis à droite baie…" at bounding box center [895, 172] width 199 height 70
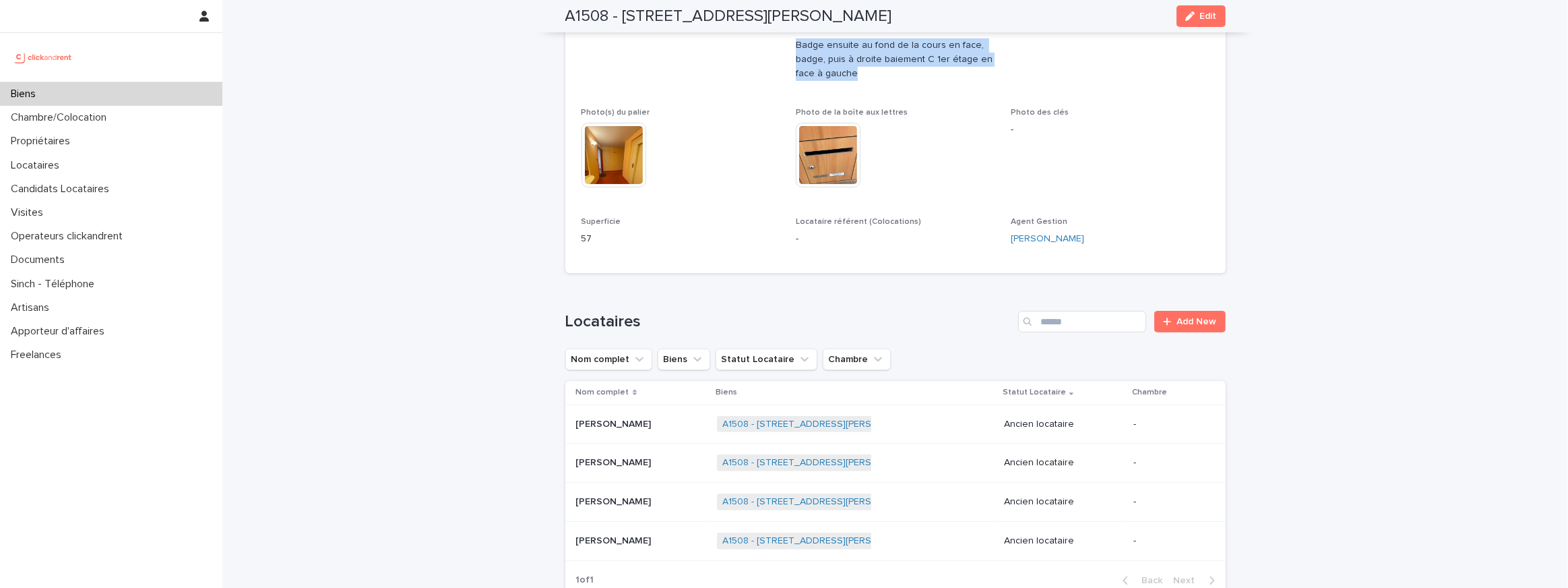
scroll to position [395, 0]
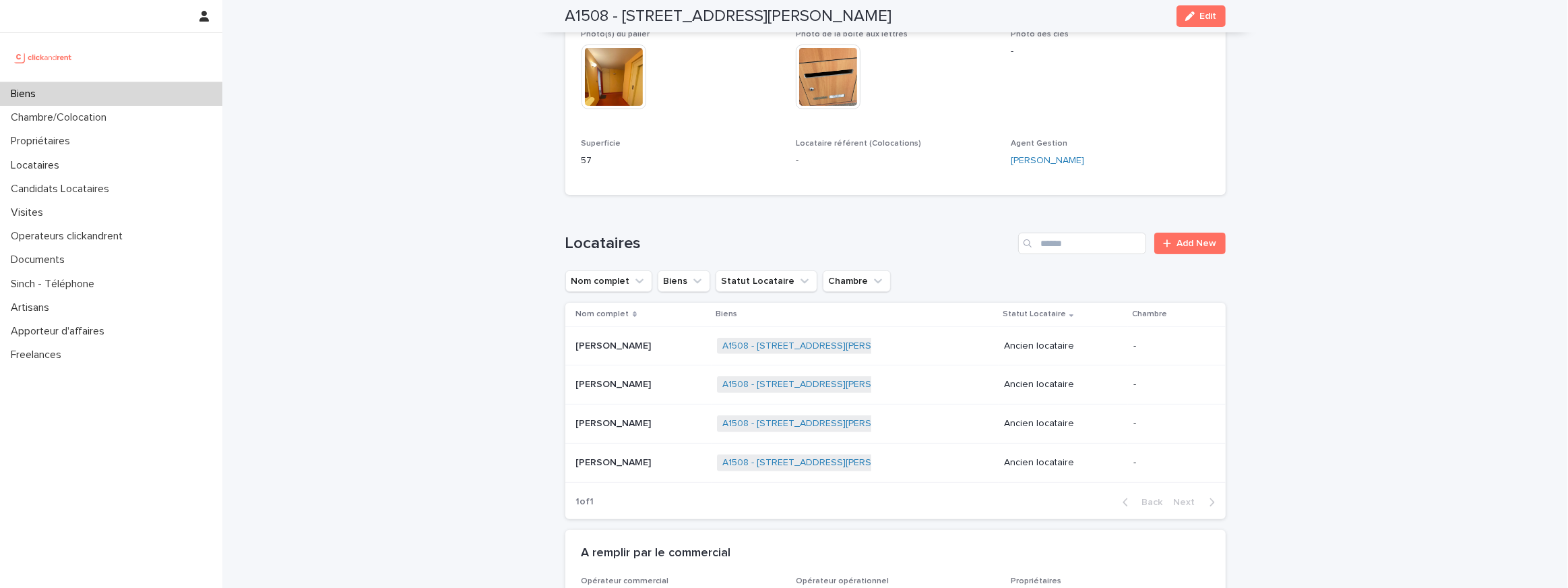
click at [582, 345] on p "Zakarya Arffak" at bounding box center [615, 344] width 78 height 14
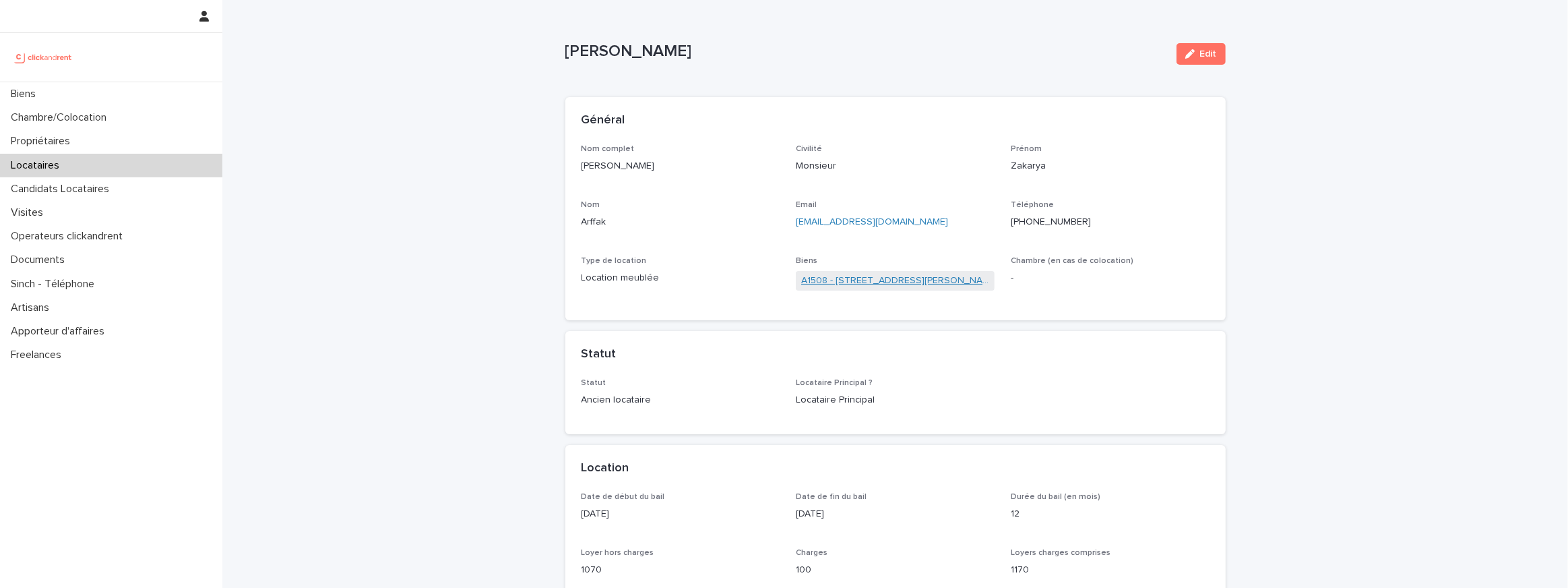
click at [830, 276] on link "A1508 - [STREET_ADDRESS][PERSON_NAME]" at bounding box center [895, 281] width 188 height 14
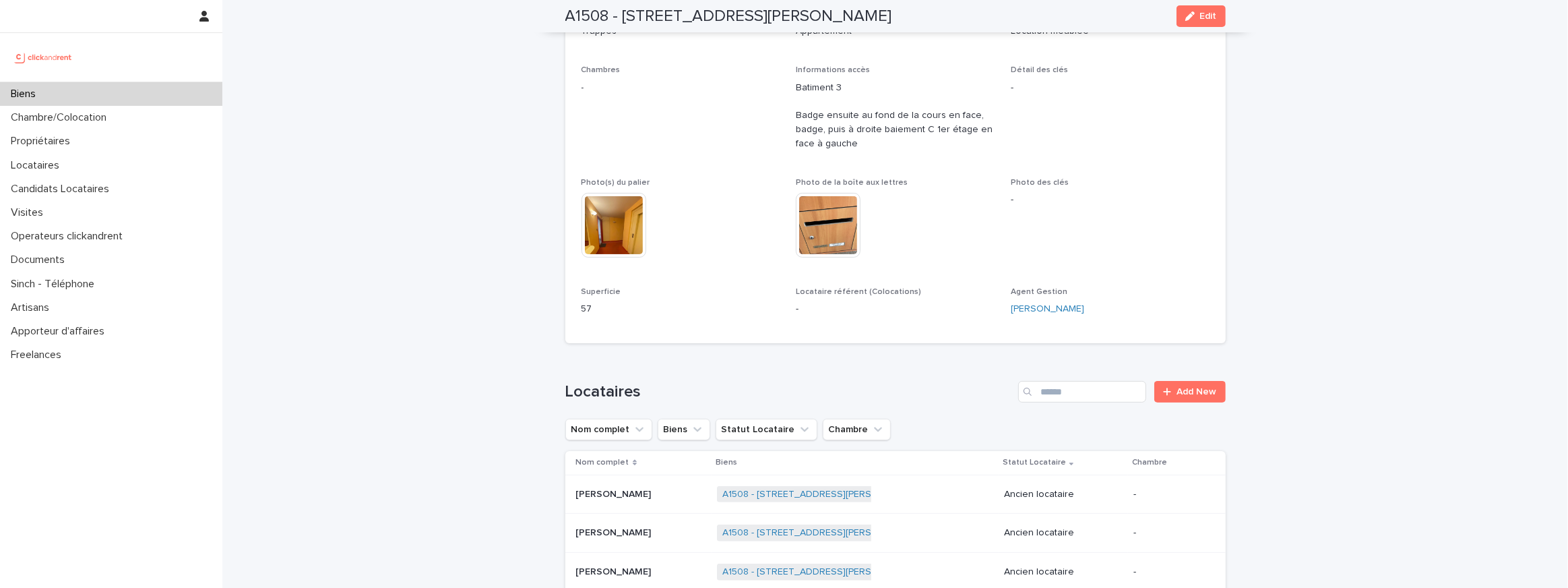
scroll to position [221, 0]
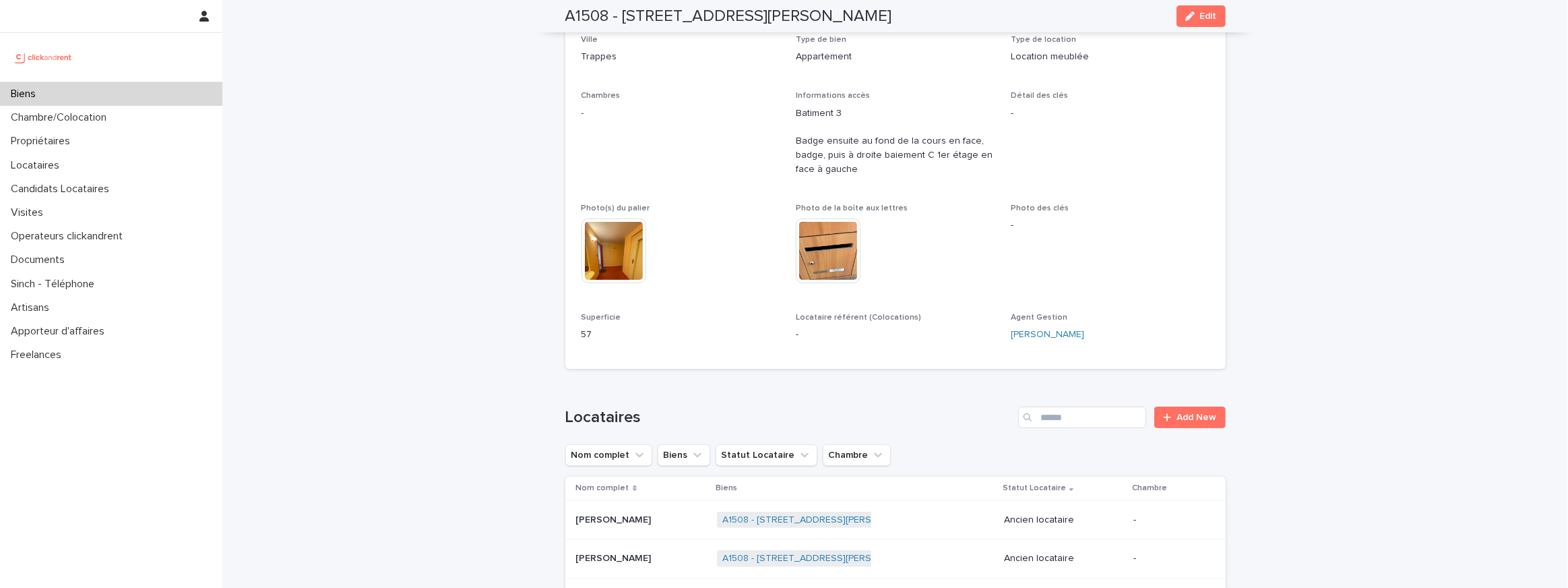
click at [887, 154] on p "Batiment 3 Badge ensuite au fond de la cours en face, badge, puis à droite baie…" at bounding box center [895, 141] width 199 height 70
click at [863, 148] on p "Batiment 3 Badge ensuite au fond de la cours en face, badge, puis à droite baie…" at bounding box center [895, 141] width 199 height 70
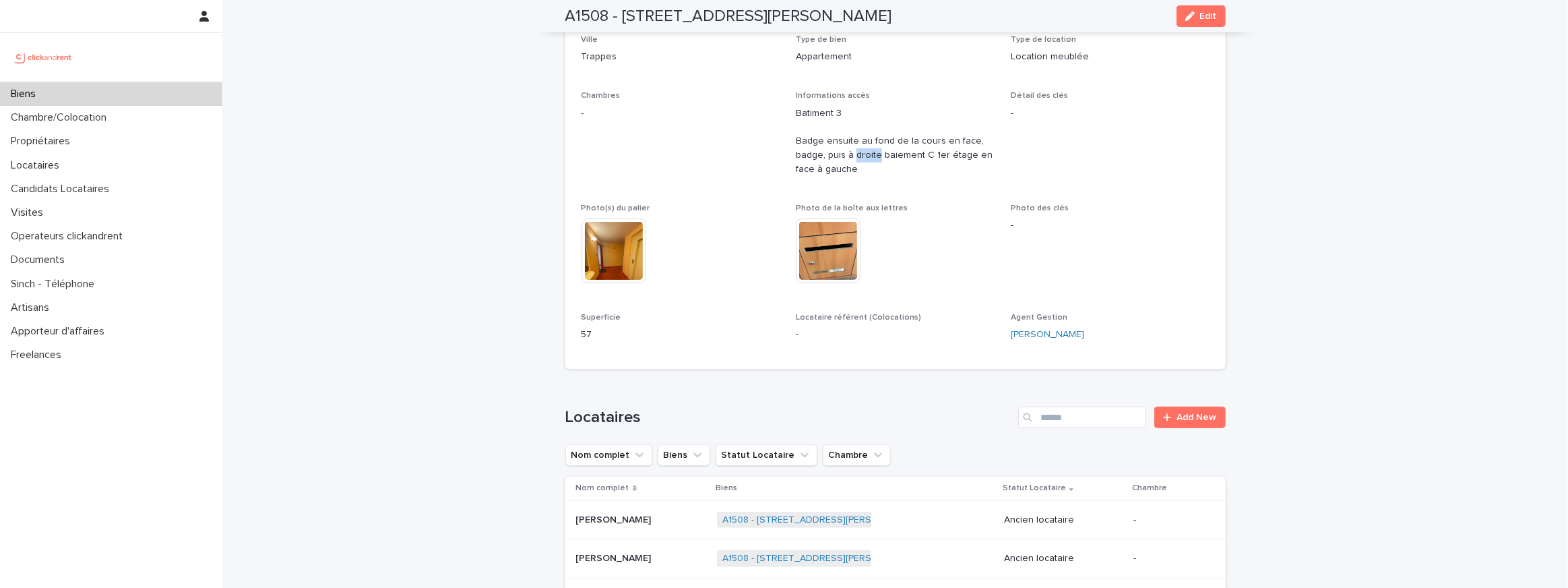
click at [863, 148] on p "Batiment 3 Badge ensuite au fond de la cours en face, badge, puis à droite baie…" at bounding box center [895, 141] width 199 height 70
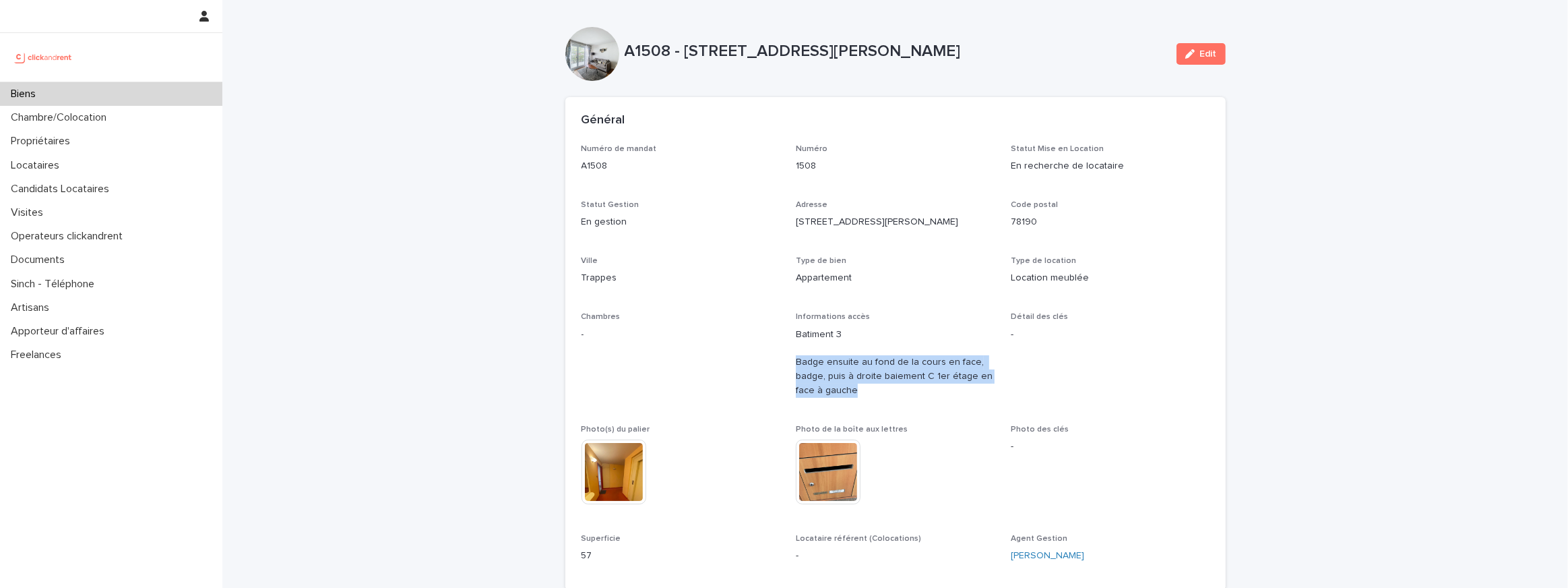
click at [806, 167] on p "1508" at bounding box center [895, 166] width 199 height 14
click at [813, 215] on p "45-47 rue Jean Jaurès" at bounding box center [895, 222] width 199 height 14
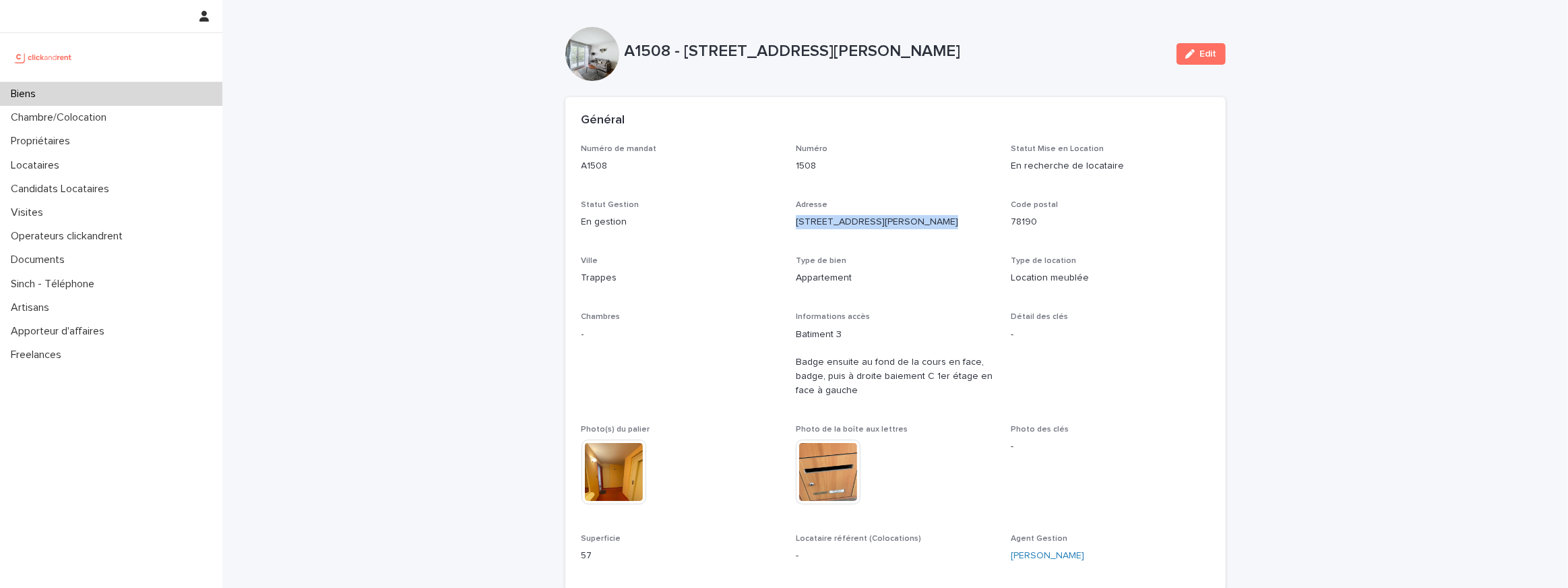
click at [813, 215] on p "45-47 rue Jean Jaurès" at bounding box center [895, 222] width 199 height 14
click at [823, 280] on p "Appartement" at bounding box center [895, 278] width 199 height 14
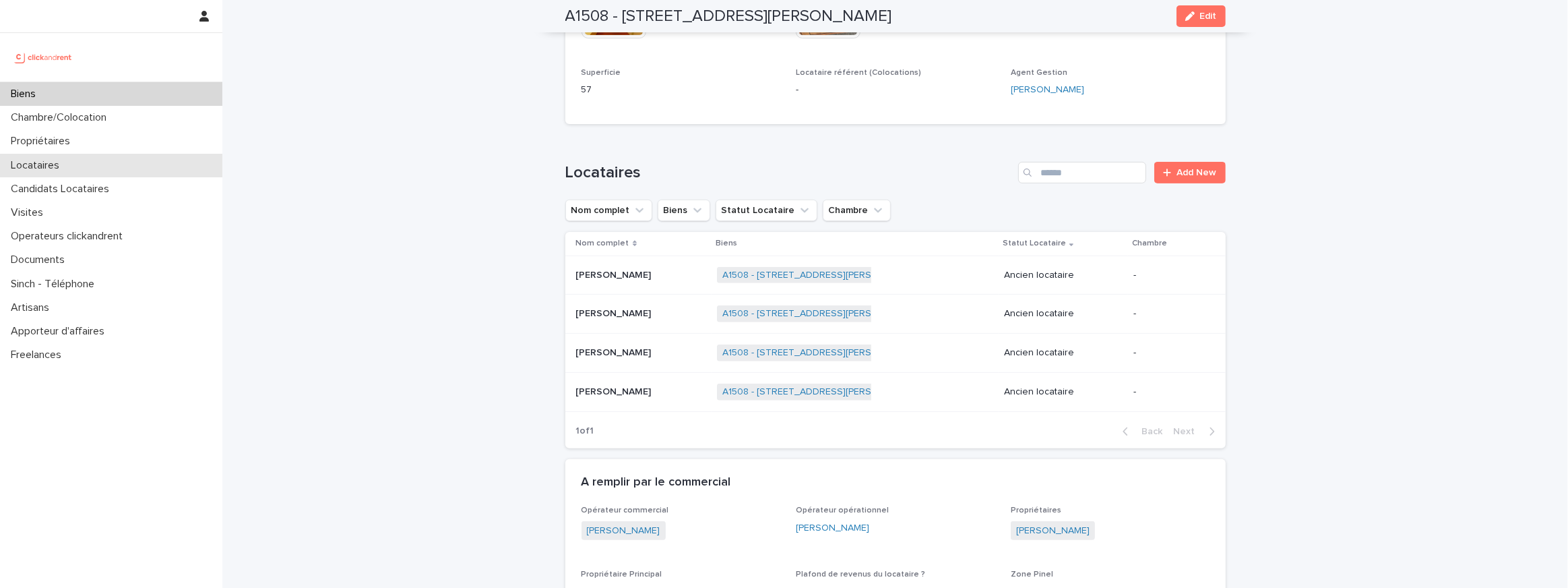
scroll to position [470, 0]
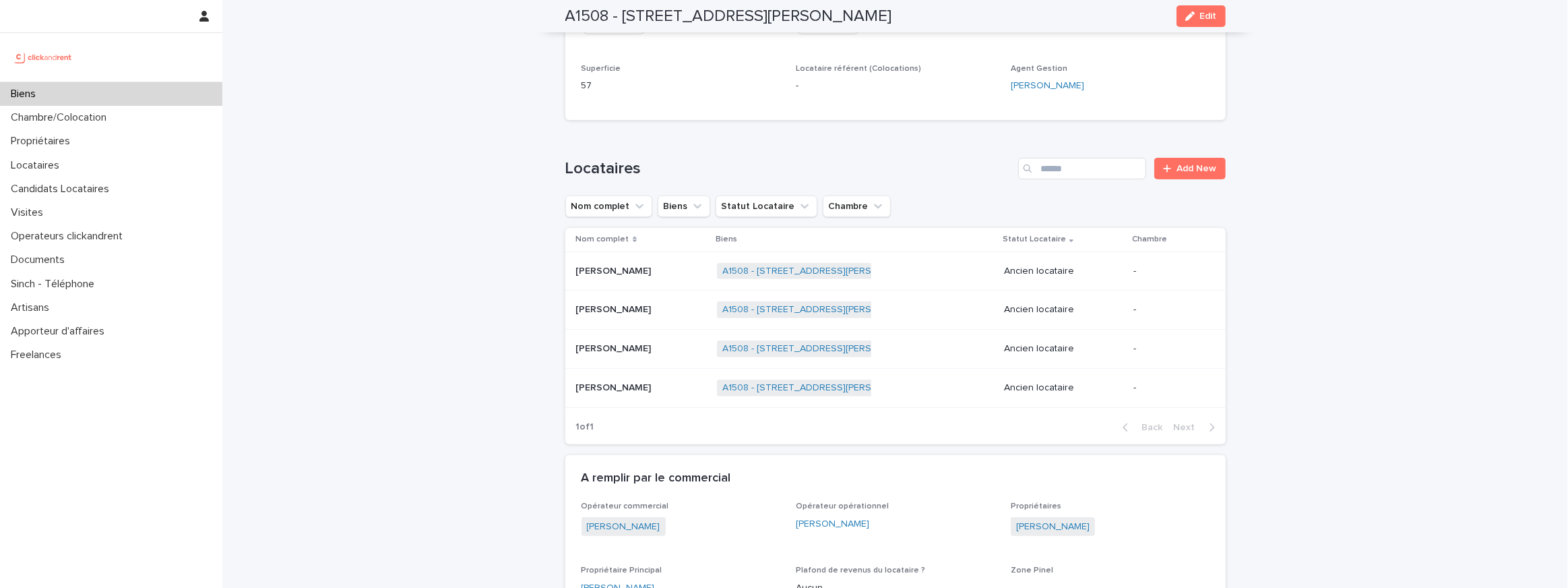
click at [606, 270] on p "Zakarya Arffak" at bounding box center [615, 270] width 78 height 14
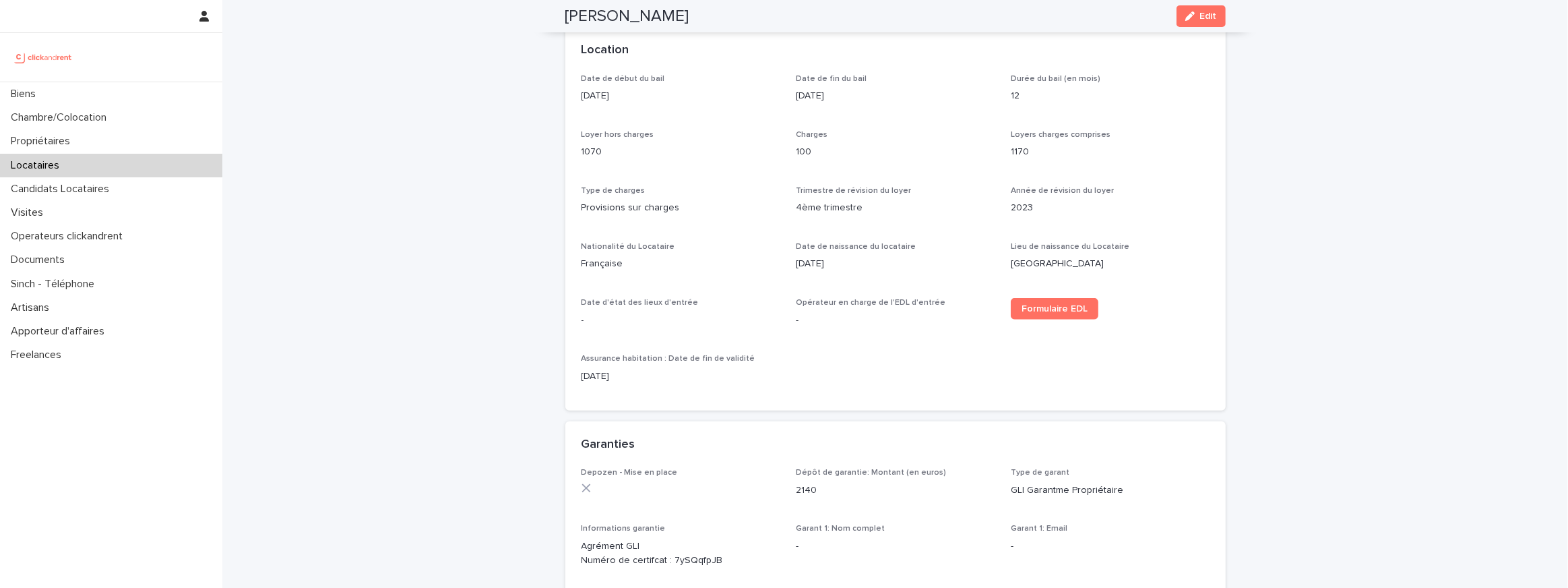
scroll to position [323, 0]
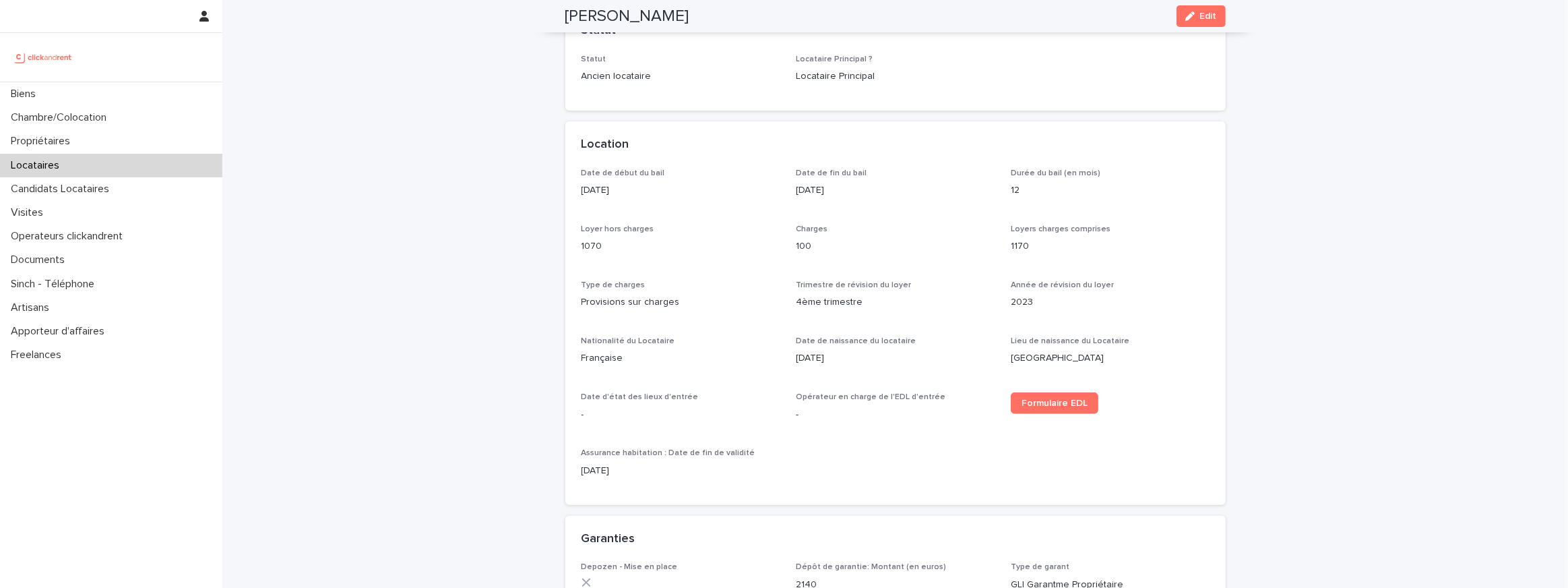
click at [590, 192] on p "29/3/2022" at bounding box center [681, 190] width 199 height 14
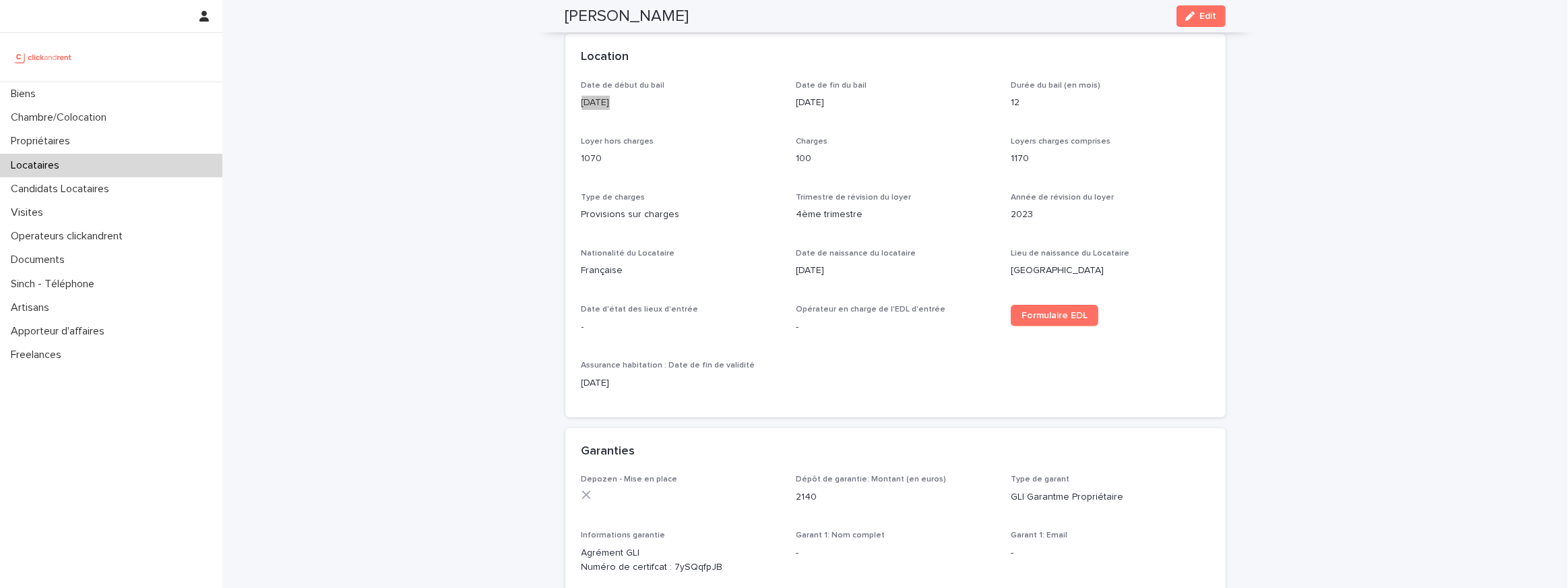
scroll to position [0, 0]
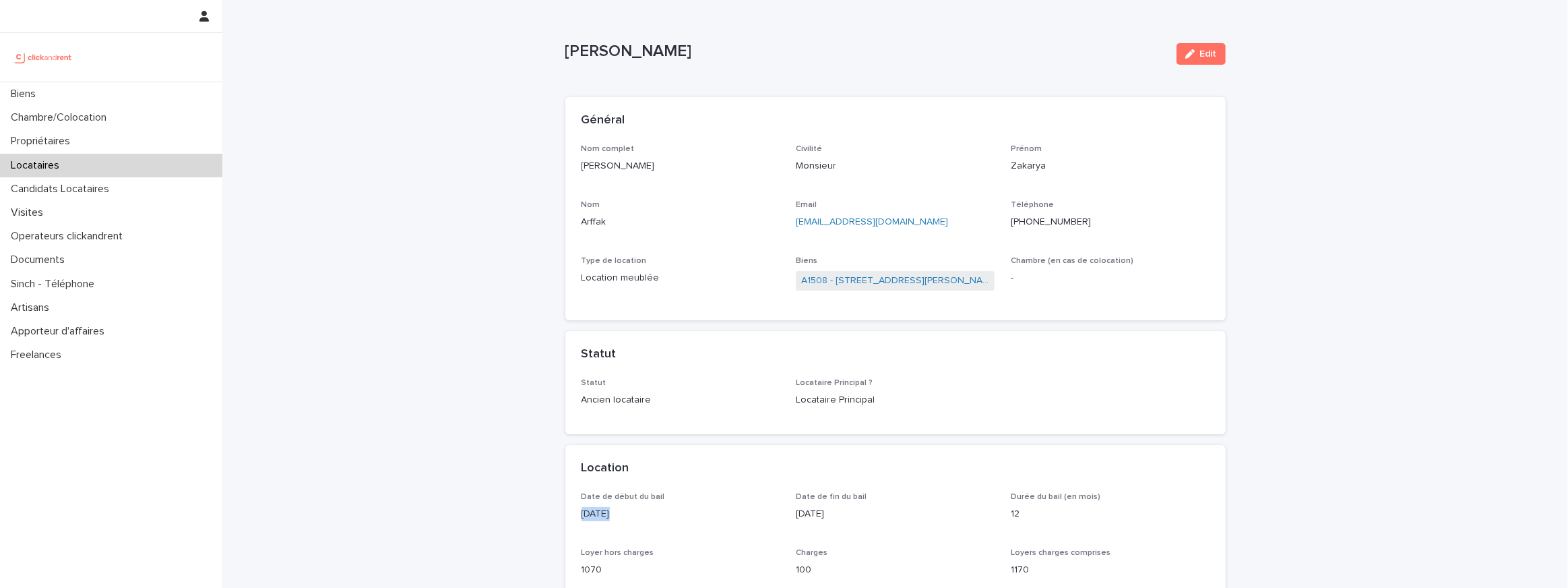
click at [744, 303] on span "Type de location Location meublée" at bounding box center [681, 280] width 199 height 48
click at [658, 281] on p "Location meublée" at bounding box center [681, 278] width 199 height 14
click at [623, 277] on p "Location meublée" at bounding box center [681, 278] width 199 height 14
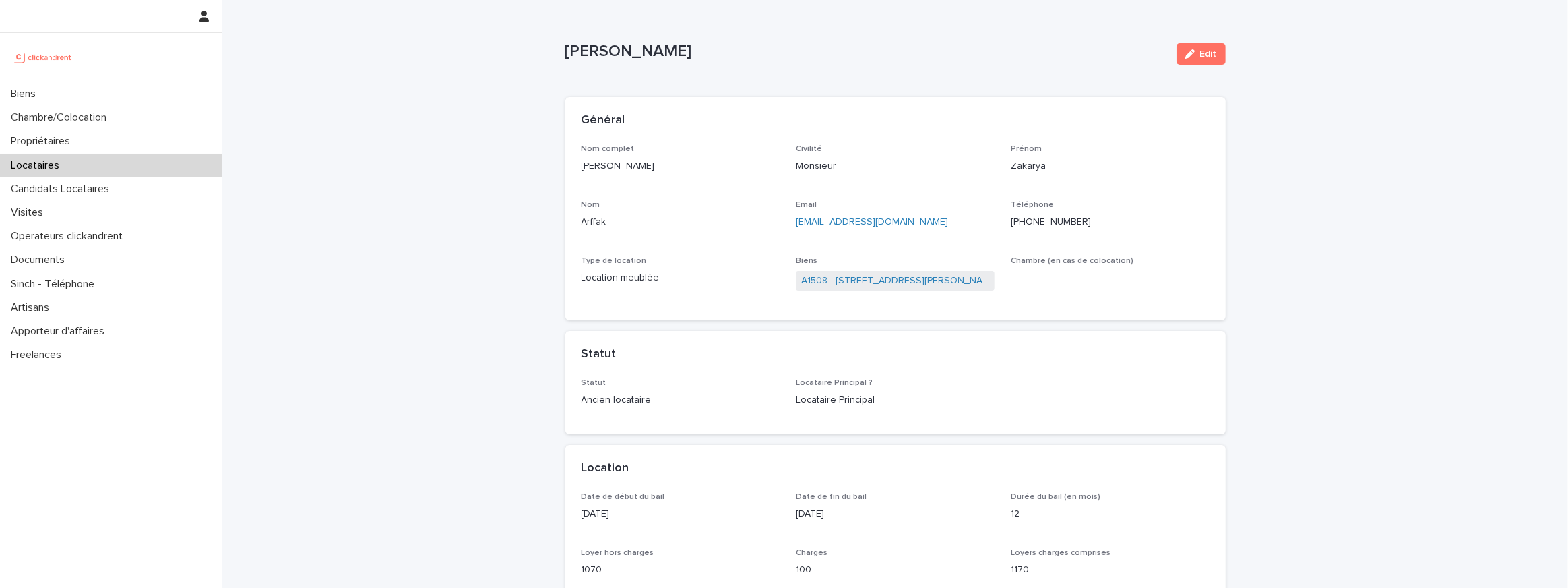
click at [623, 277] on p "Location meublée" at bounding box center [681, 278] width 199 height 14
click at [861, 283] on link "A1508 - [STREET_ADDRESS][PERSON_NAME]" at bounding box center [895, 281] width 188 height 14
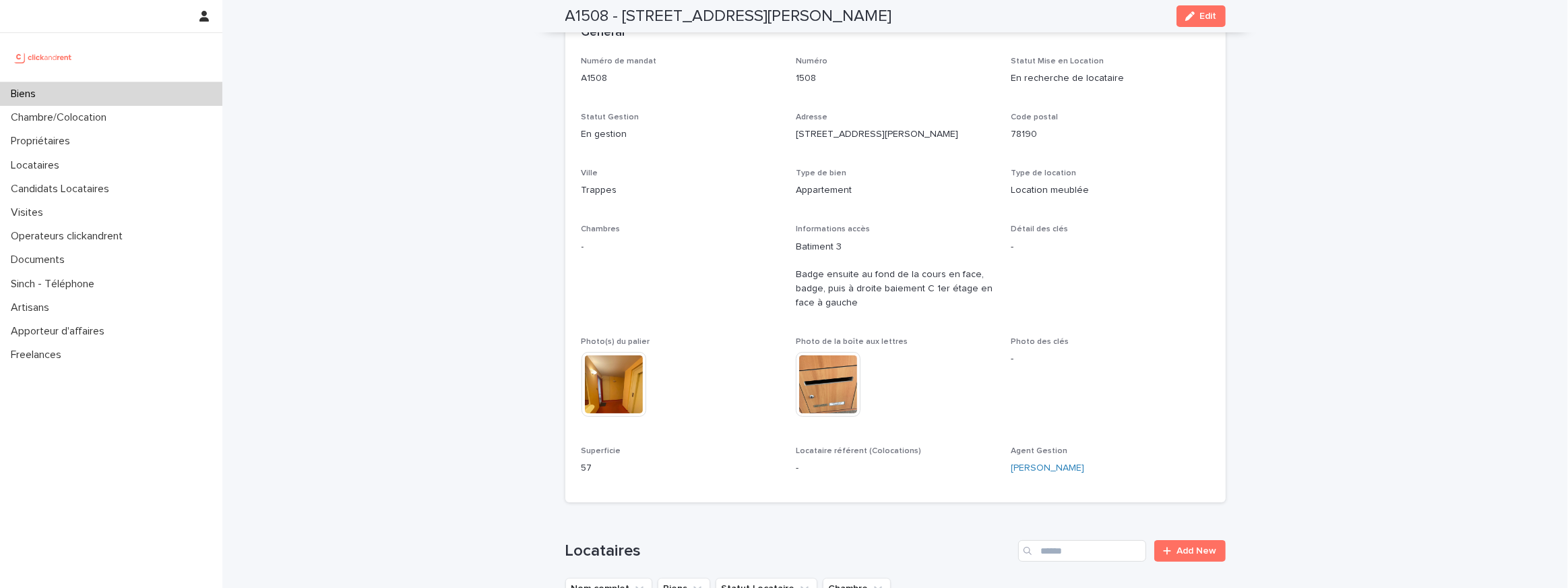
scroll to position [88, 0]
click at [878, 339] on span "Photo de la boîte aux lettres" at bounding box center [851, 342] width 112 height 8
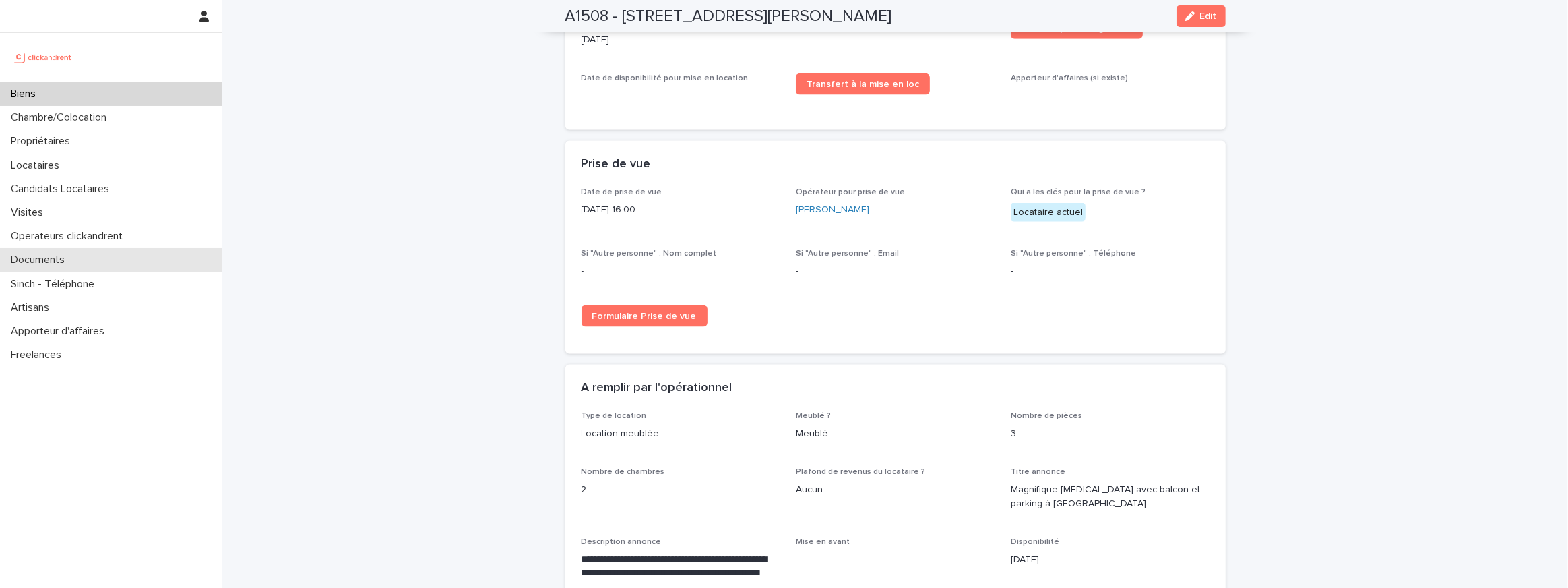
scroll to position [2075, 0]
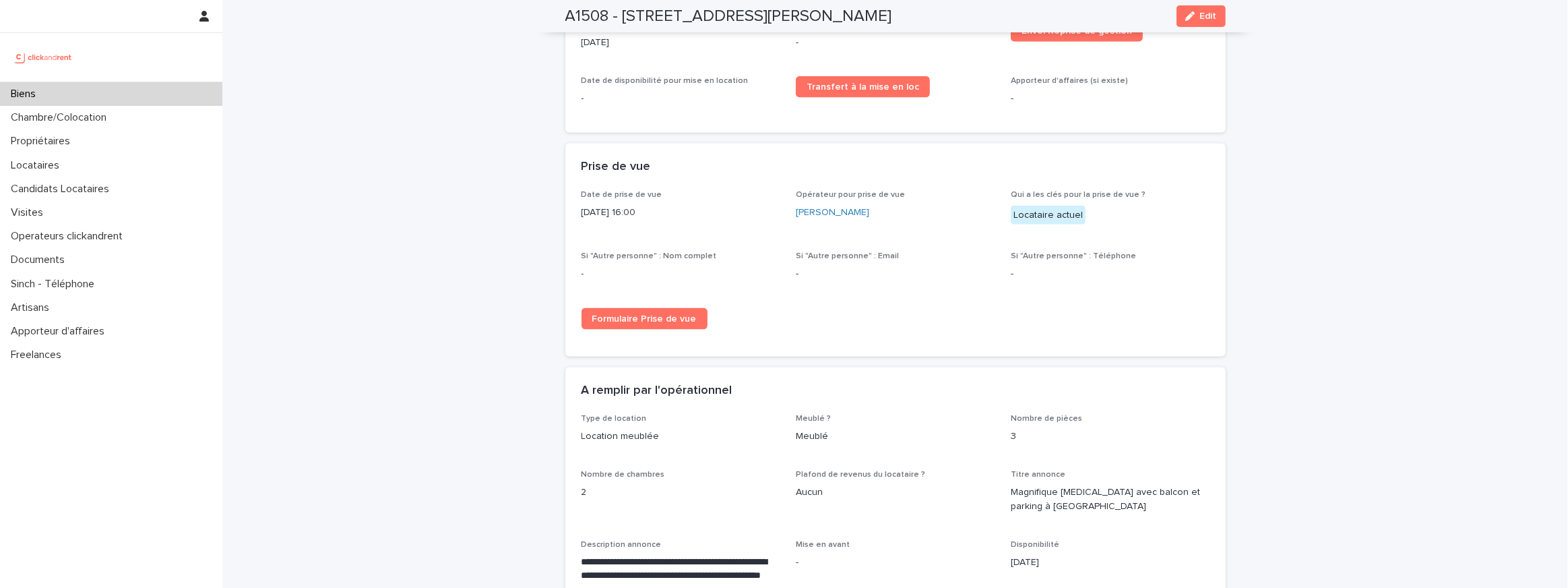
drag, startPoint x: 1047, startPoint y: 206, endPoint x: 1034, endPoint y: 205, distance: 13.0
click at [1035, 206] on div "Locataire actuel" at bounding box center [1048, 215] width 75 height 20
drag, startPoint x: 636, startPoint y: 212, endPoint x: 613, endPoint y: 212, distance: 23.0
click at [613, 212] on div "Date de prise de vue 14/8/2024 16:00" at bounding box center [681, 210] width 199 height 40
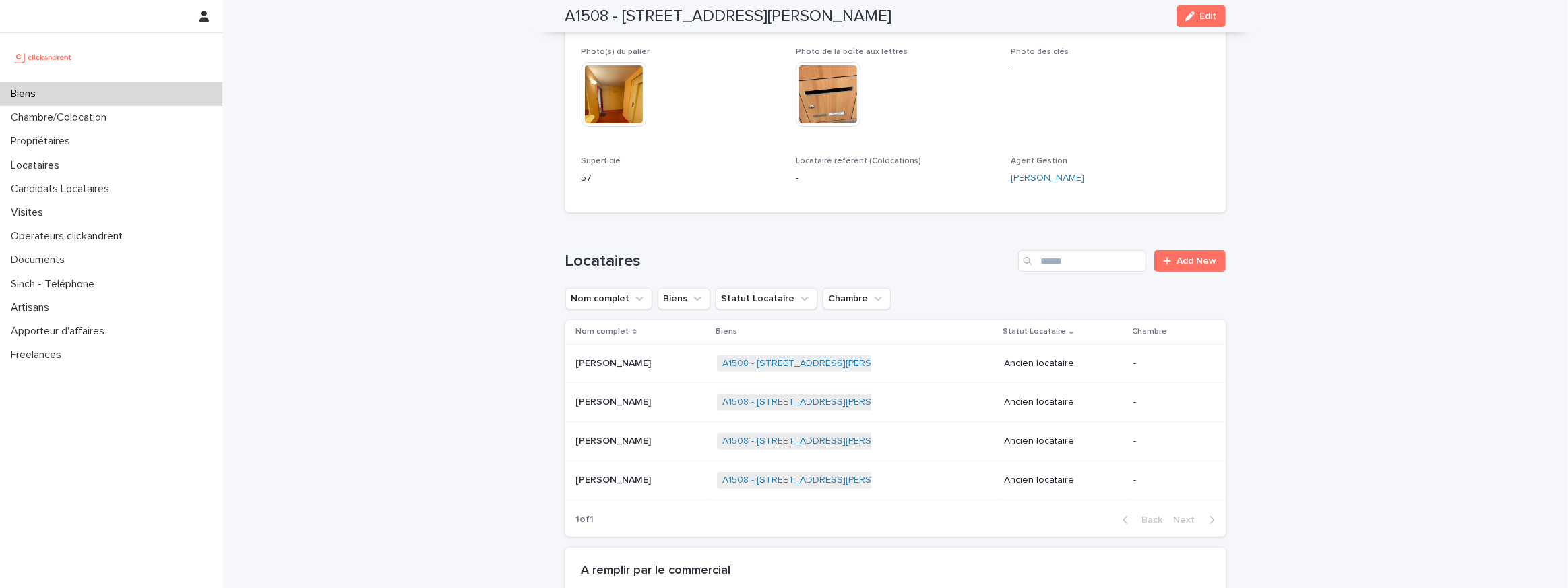
scroll to position [385, 0]
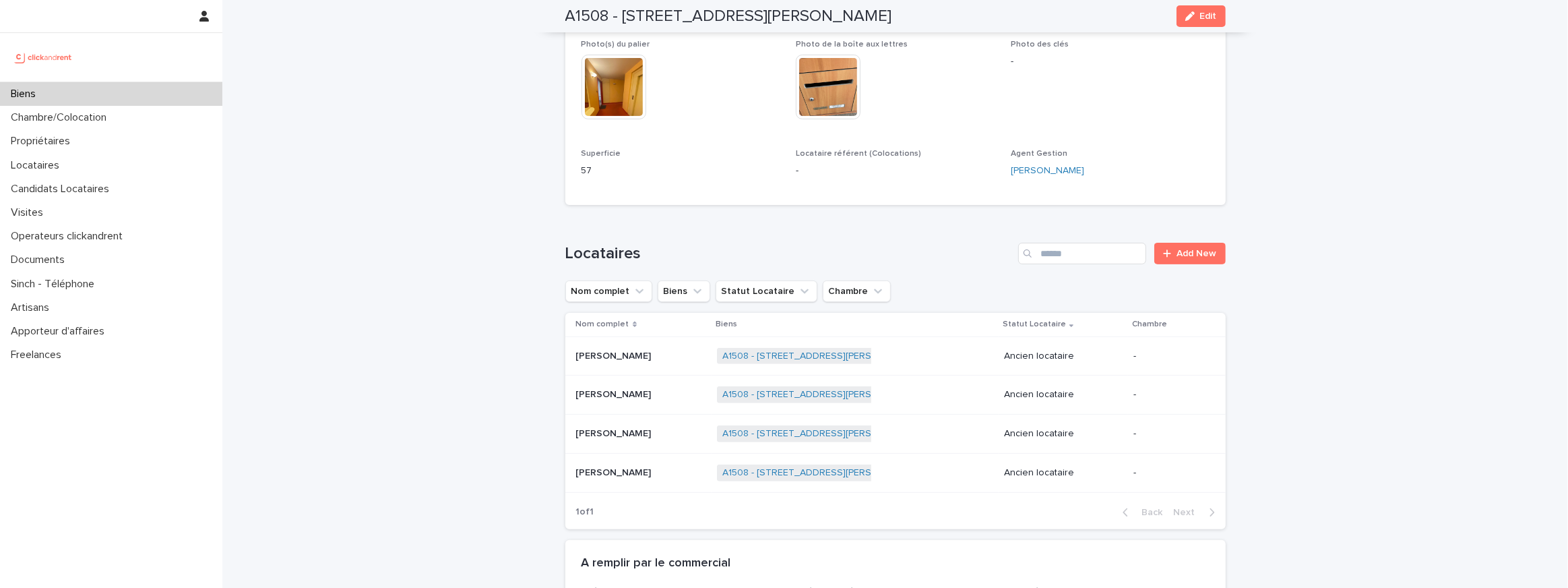
click at [615, 359] on p "Zakarya Arffak" at bounding box center [615, 355] width 78 height 14
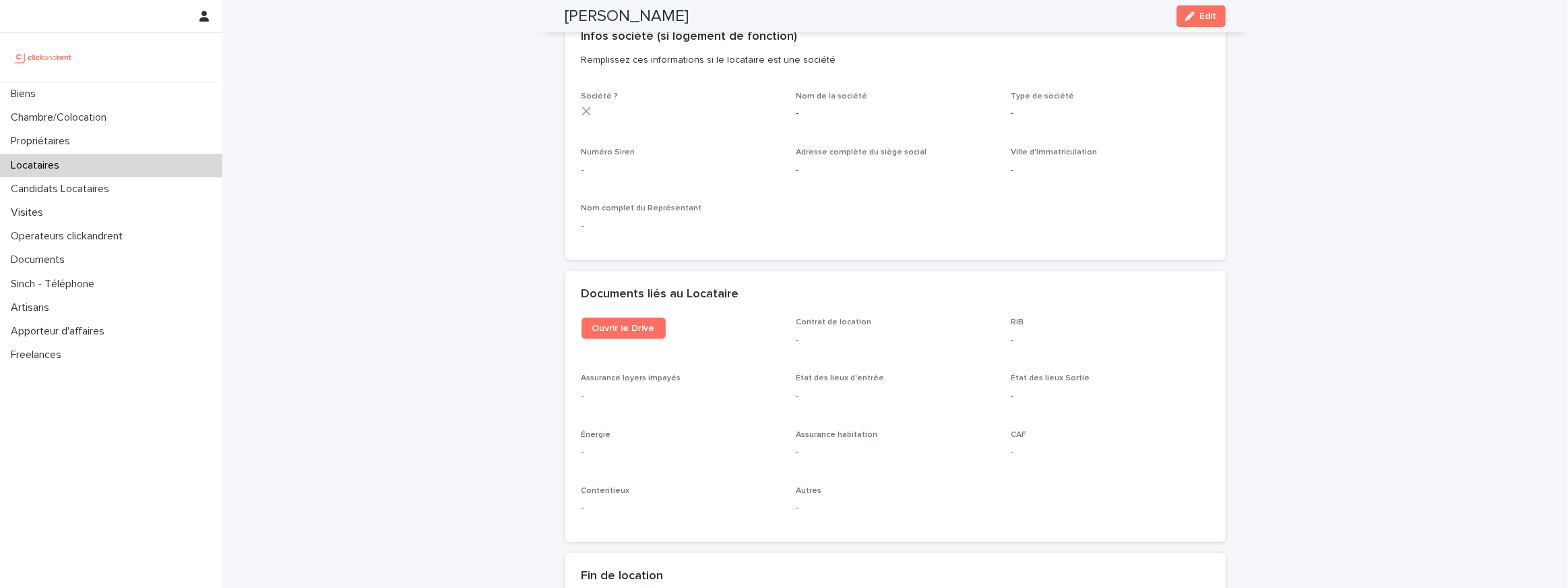
scroll to position [1148, 0]
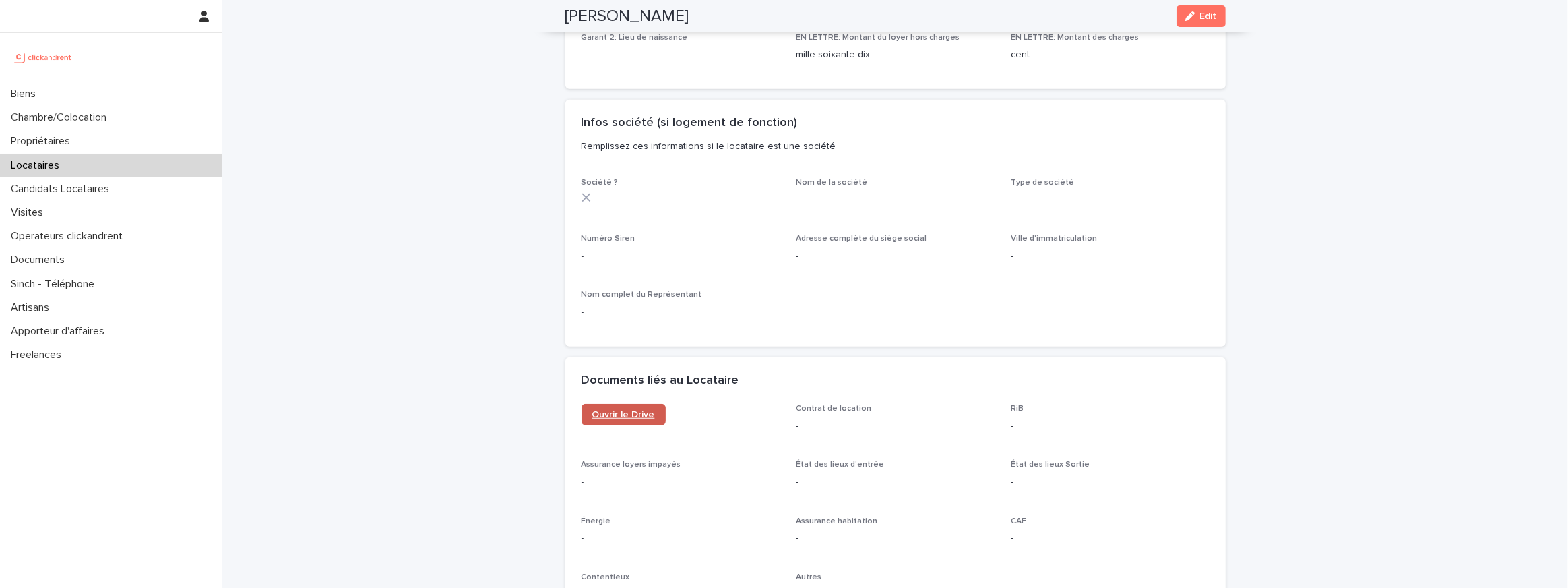
click at [632, 417] on span "Ouvrir le Drive" at bounding box center [623, 415] width 63 height 9
